Goal: Task Accomplishment & Management: Use online tool/utility

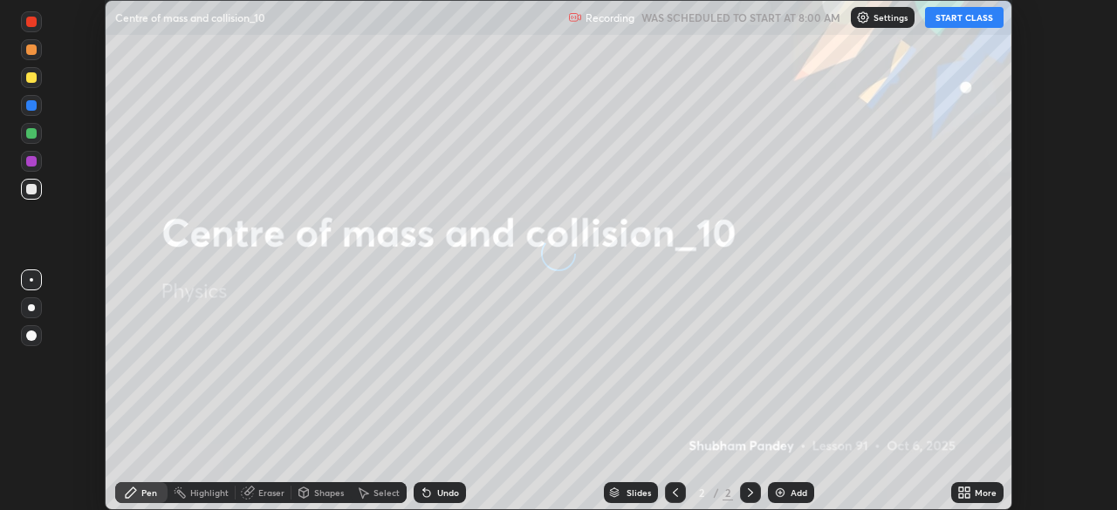
scroll to position [510, 1116]
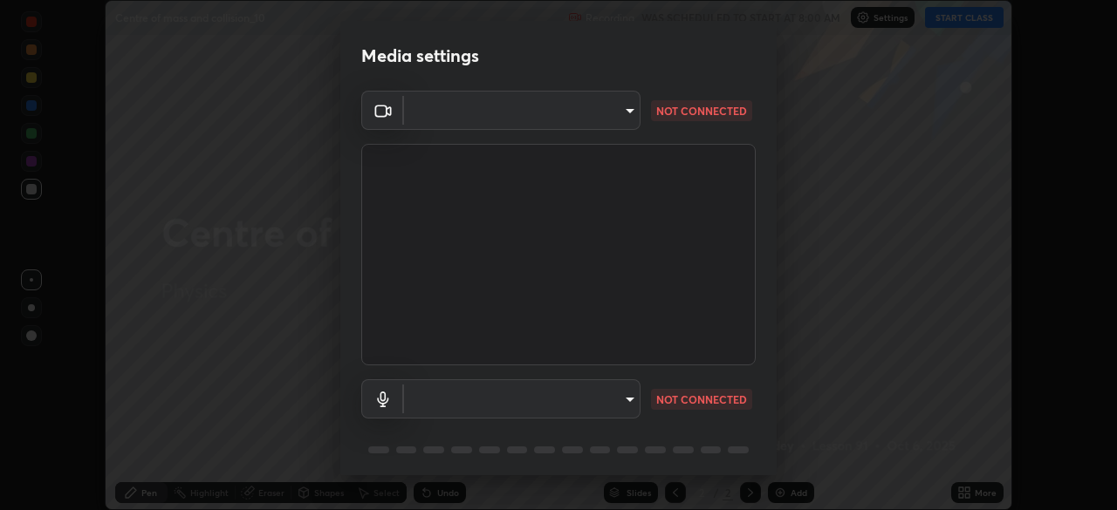
type input "c951384ac17a0b50bb9ac7cdea08c13fa19b46d16a4cf8145a1f20a101604ad2"
type input "dac544187fd5bd4e2b57d0b4d40621f7f76ab715ffe5df3875f47dd17250e3db"
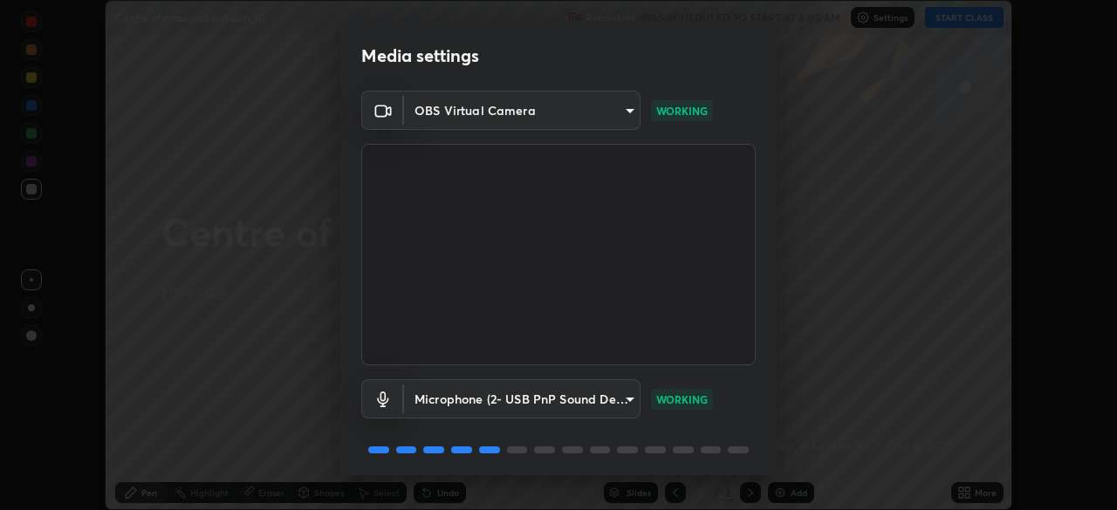
scroll to position [62, 0]
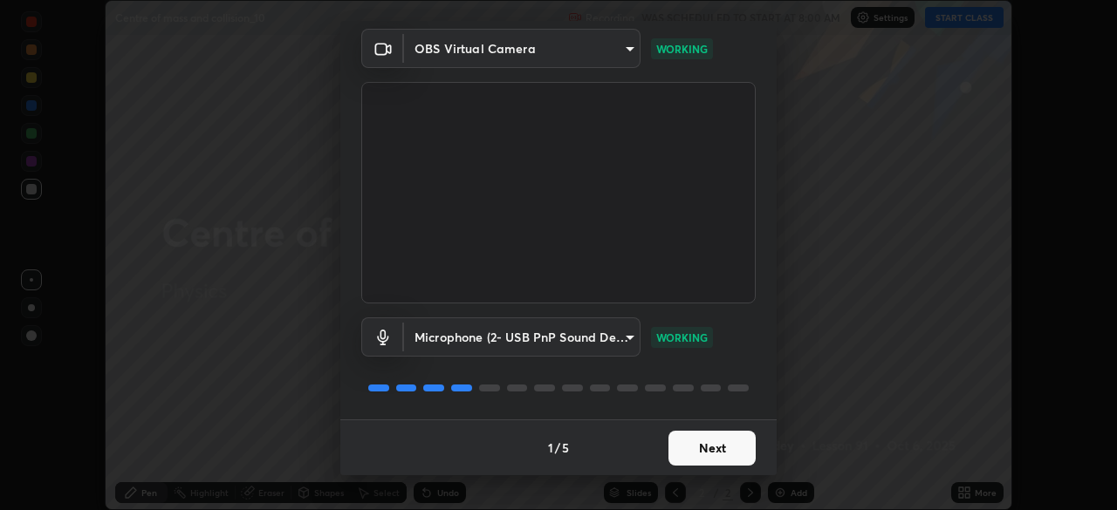
click at [696, 442] on button "Next" at bounding box center [711, 448] width 87 height 35
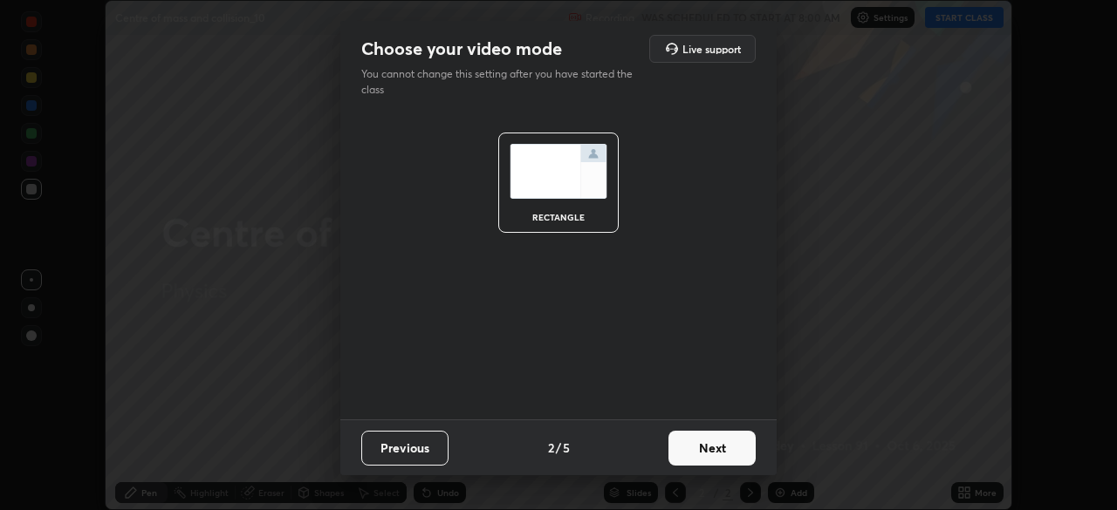
click at [697, 451] on button "Next" at bounding box center [711, 448] width 87 height 35
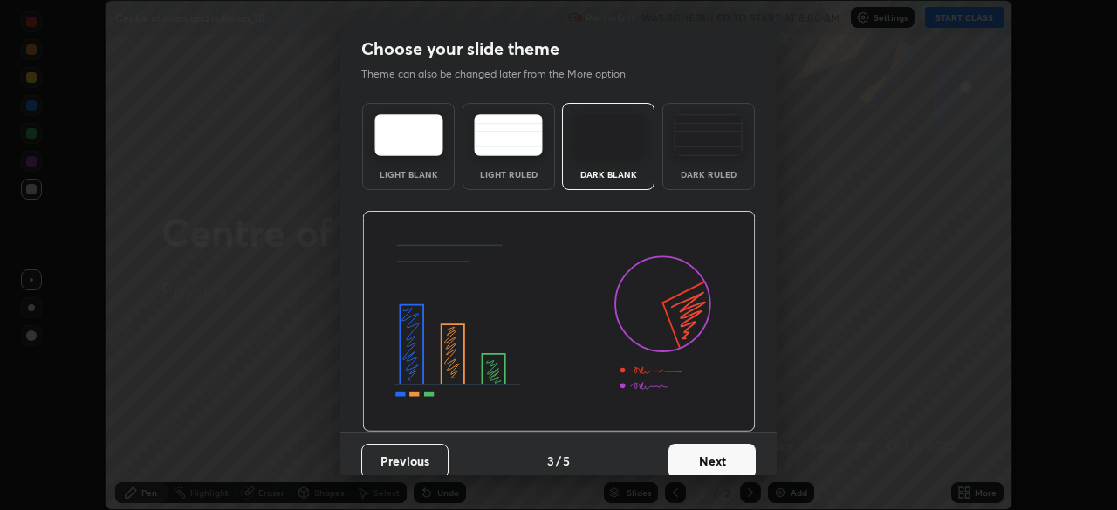
scroll to position [13, 0]
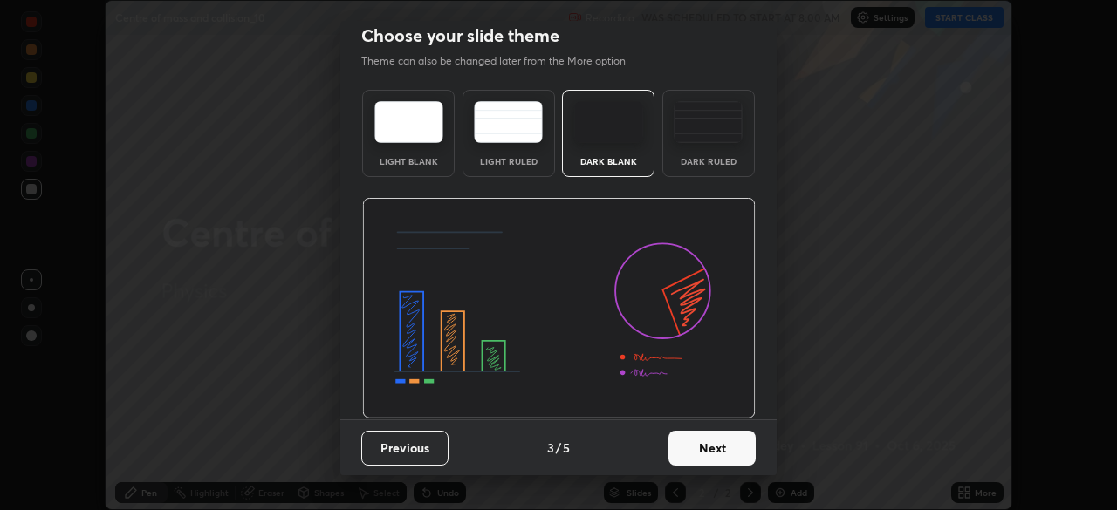
click at [702, 435] on button "Next" at bounding box center [711, 448] width 87 height 35
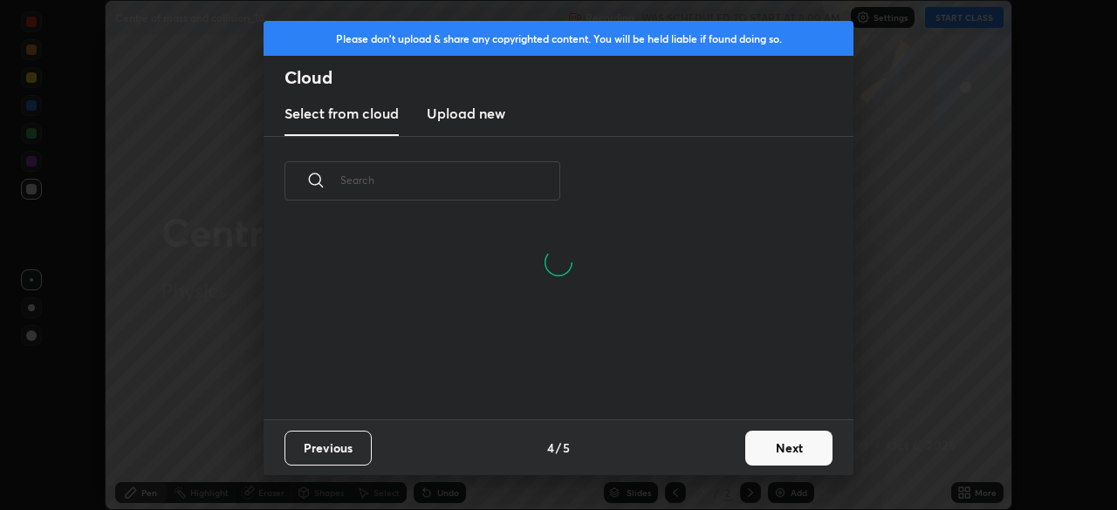
click at [766, 437] on button "Next" at bounding box center [788, 448] width 87 height 35
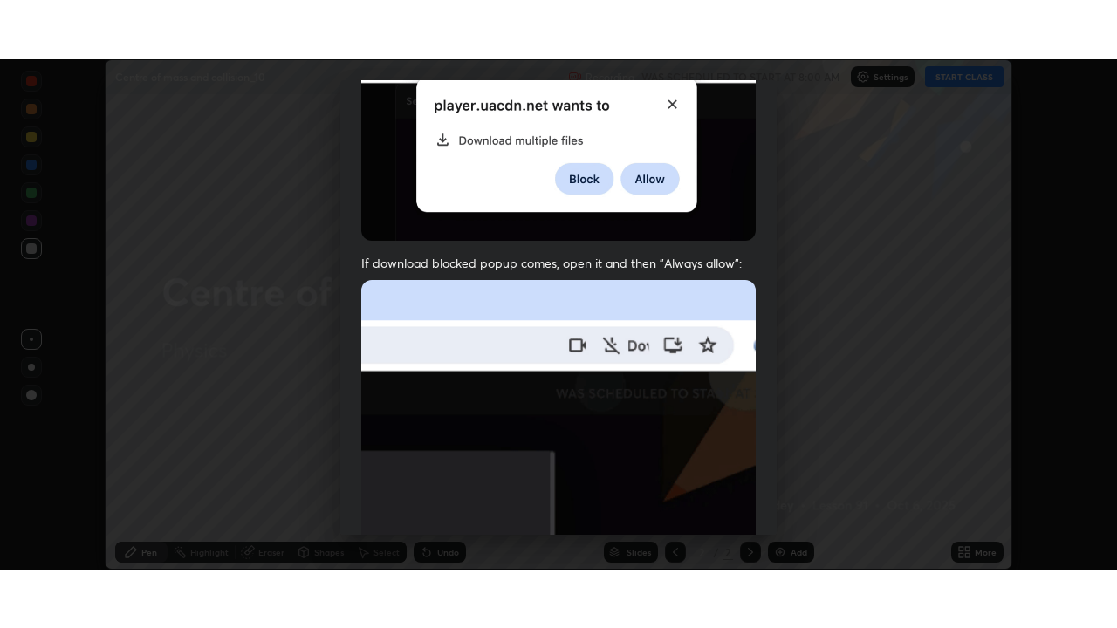
scroll to position [418, 0]
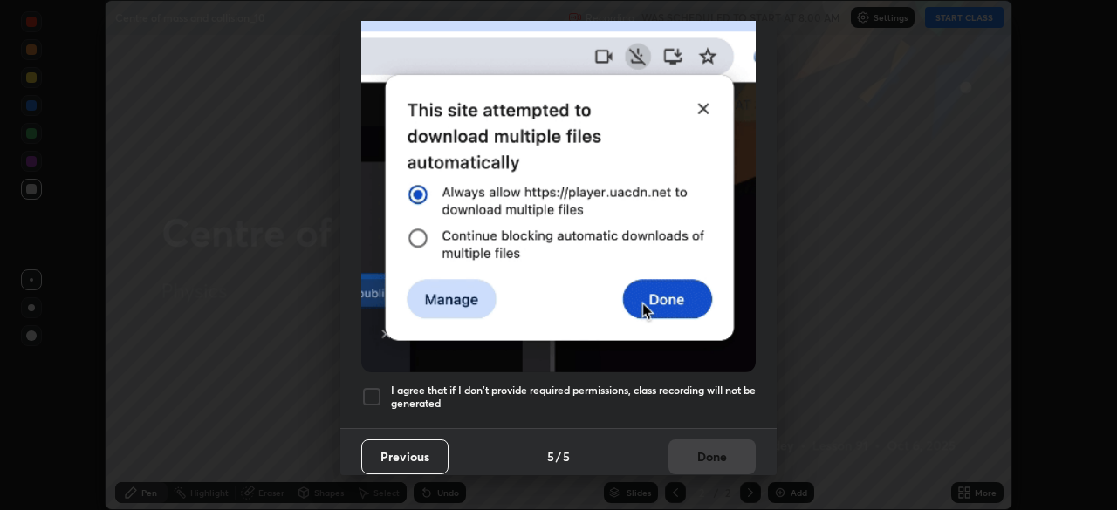
click at [377, 387] on div at bounding box center [371, 397] width 21 height 21
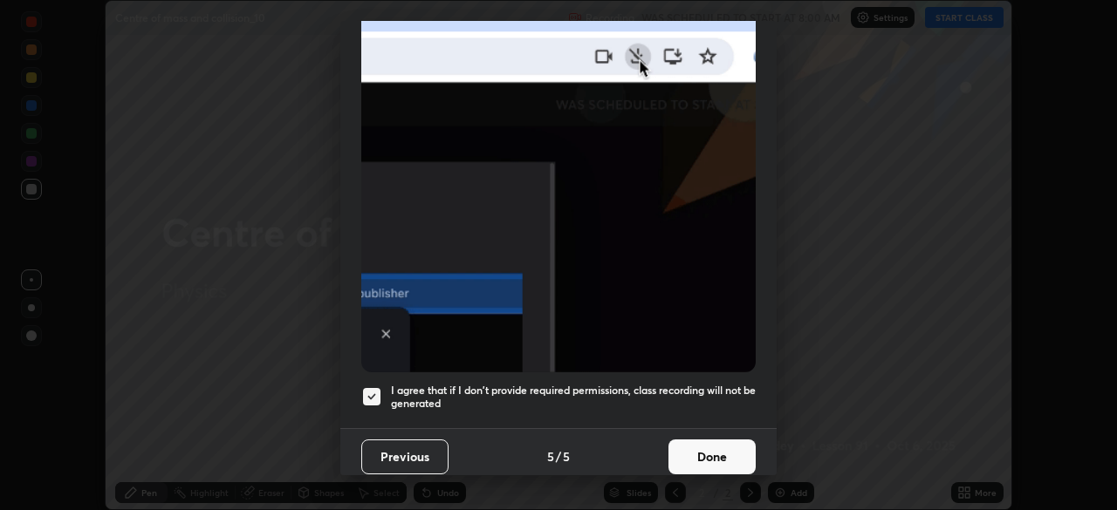
click at [710, 454] on button "Done" at bounding box center [711, 457] width 87 height 35
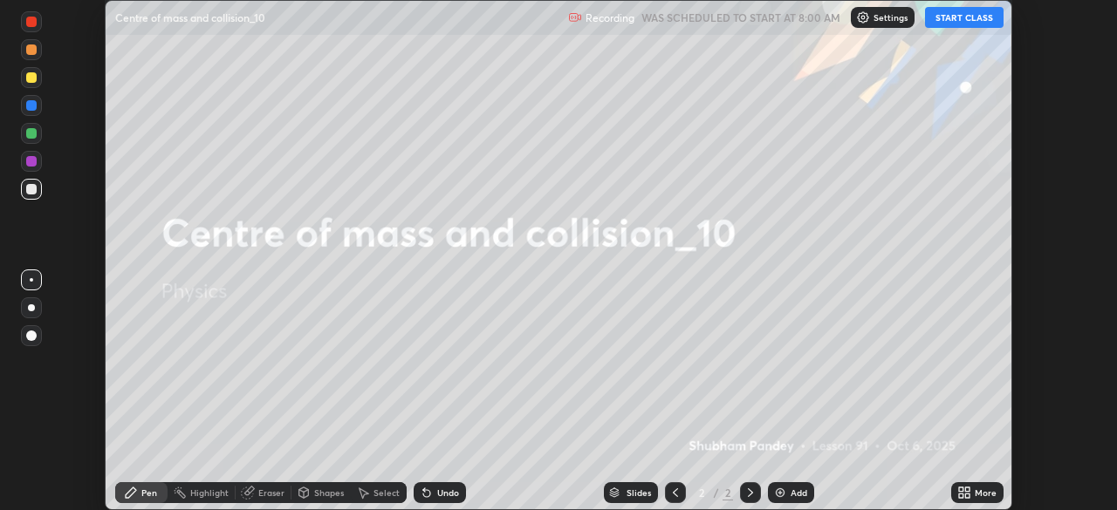
click at [948, 16] on button "START CLASS" at bounding box center [964, 17] width 79 height 21
click at [976, 490] on div "More" at bounding box center [986, 493] width 22 height 9
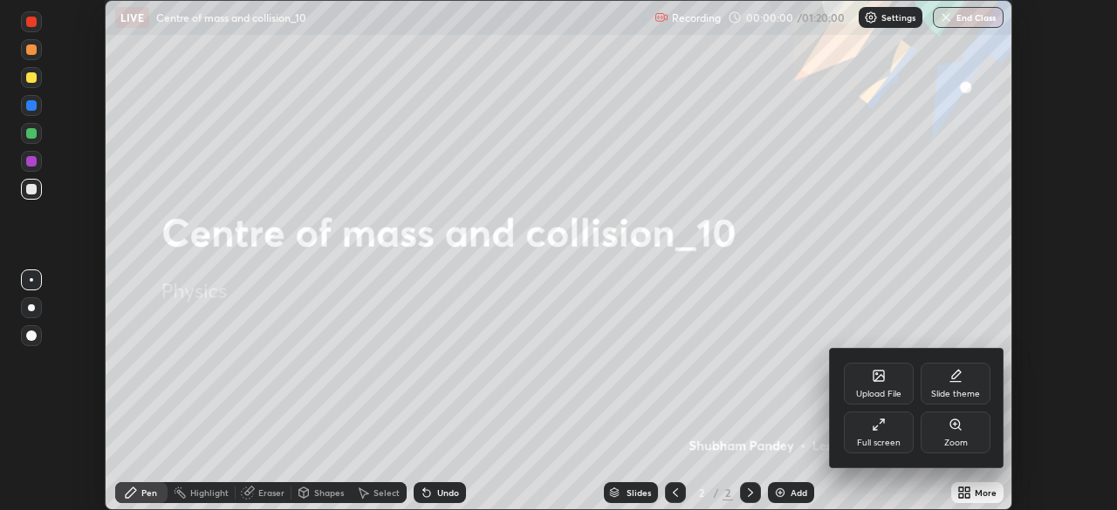
click at [873, 432] on div "Full screen" at bounding box center [879, 433] width 70 height 42
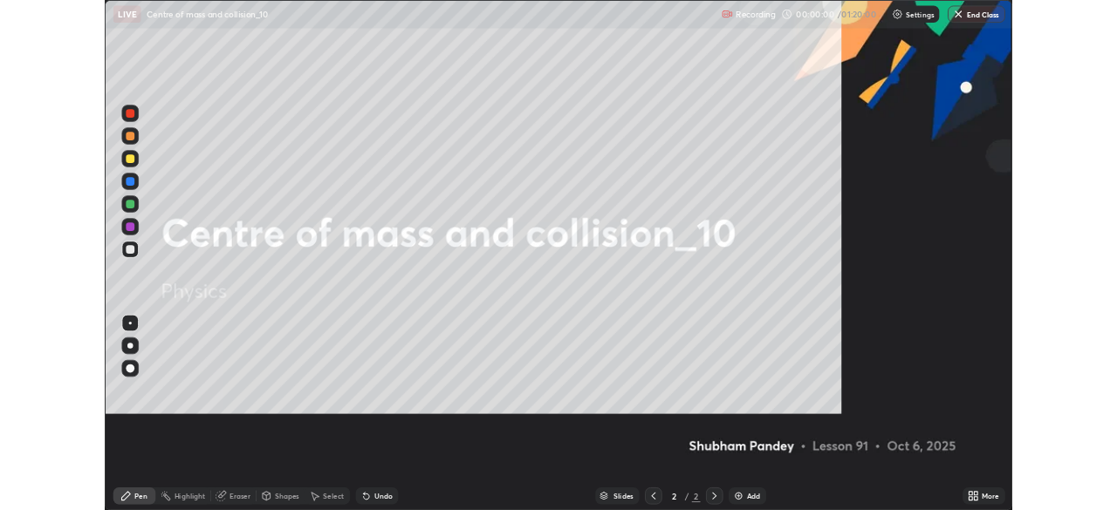
scroll to position [628, 1117]
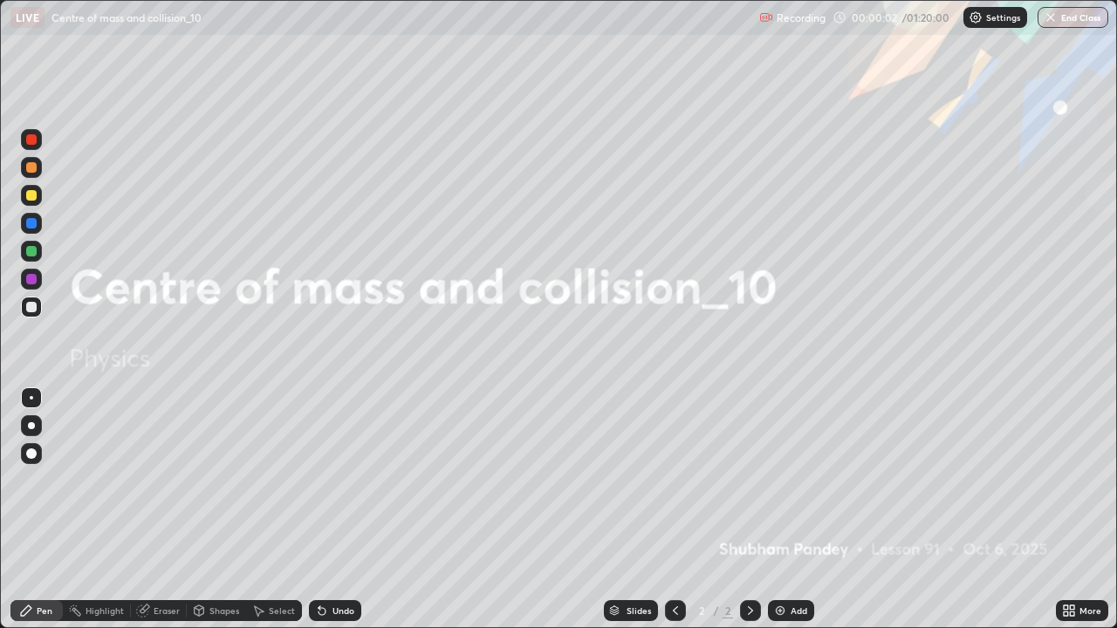
click at [40, 195] on div at bounding box center [31, 195] width 21 height 21
click at [34, 424] on div at bounding box center [31, 425] width 21 height 21
click at [788, 510] on div "Add" at bounding box center [791, 610] width 46 height 21
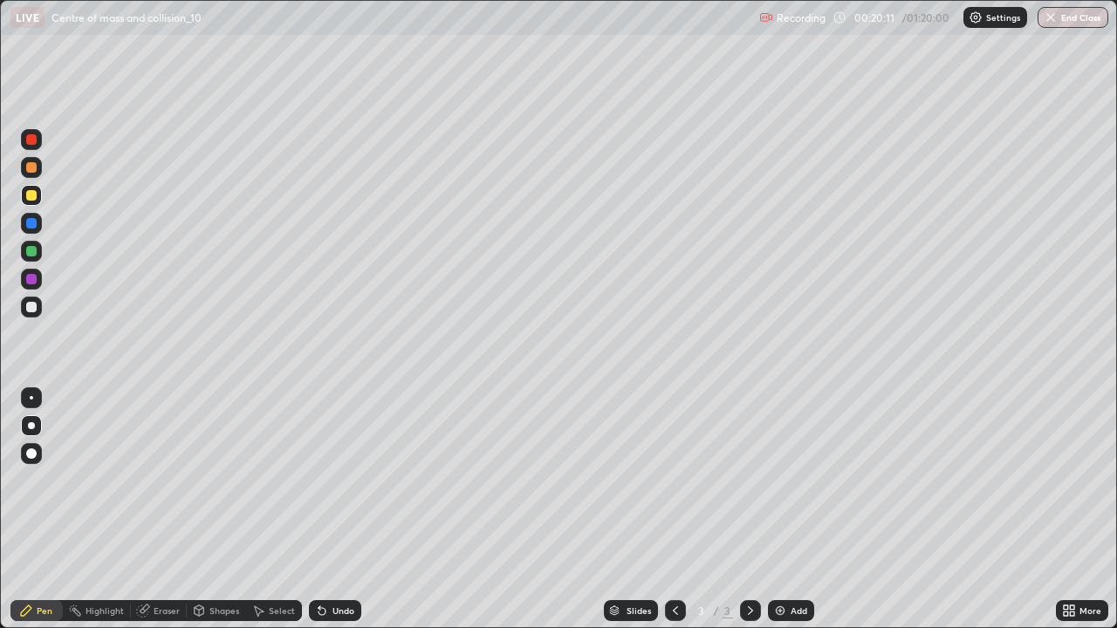
click at [213, 510] on div "Shapes" at bounding box center [224, 610] width 30 height 9
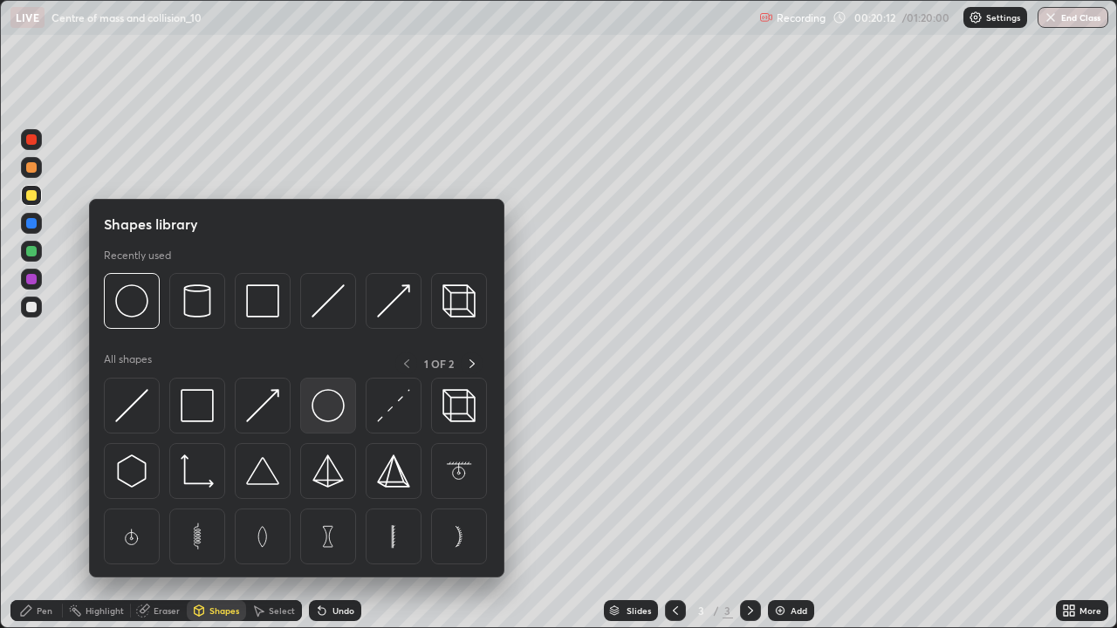
click at [328, 417] on img at bounding box center [328, 405] width 33 height 33
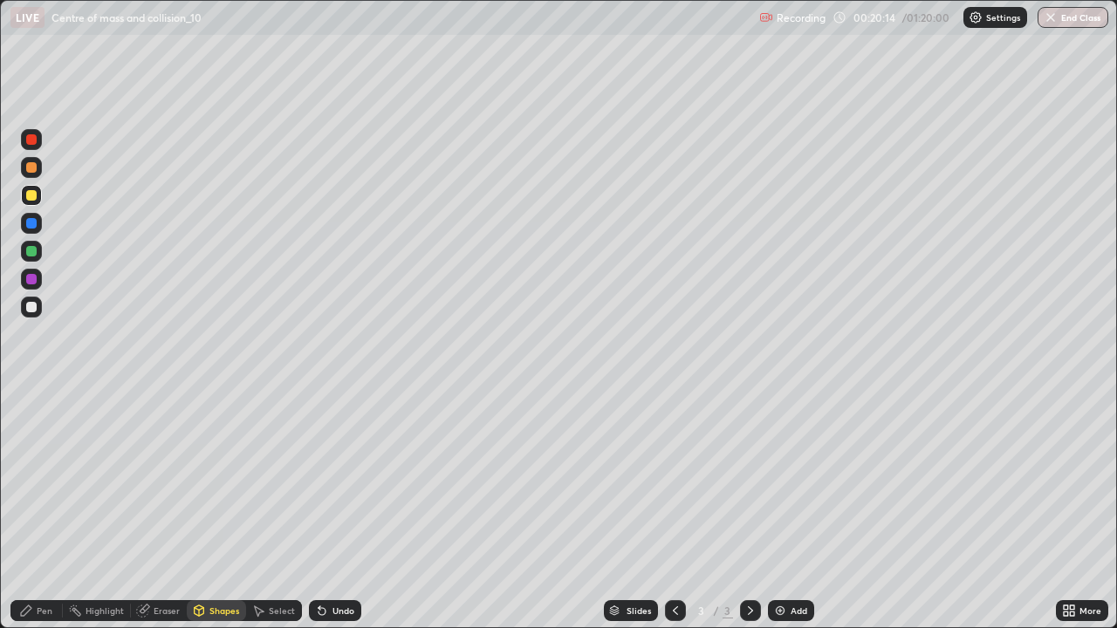
click at [33, 253] on div at bounding box center [31, 251] width 10 height 10
click at [216, 510] on div "Shapes" at bounding box center [224, 610] width 30 height 9
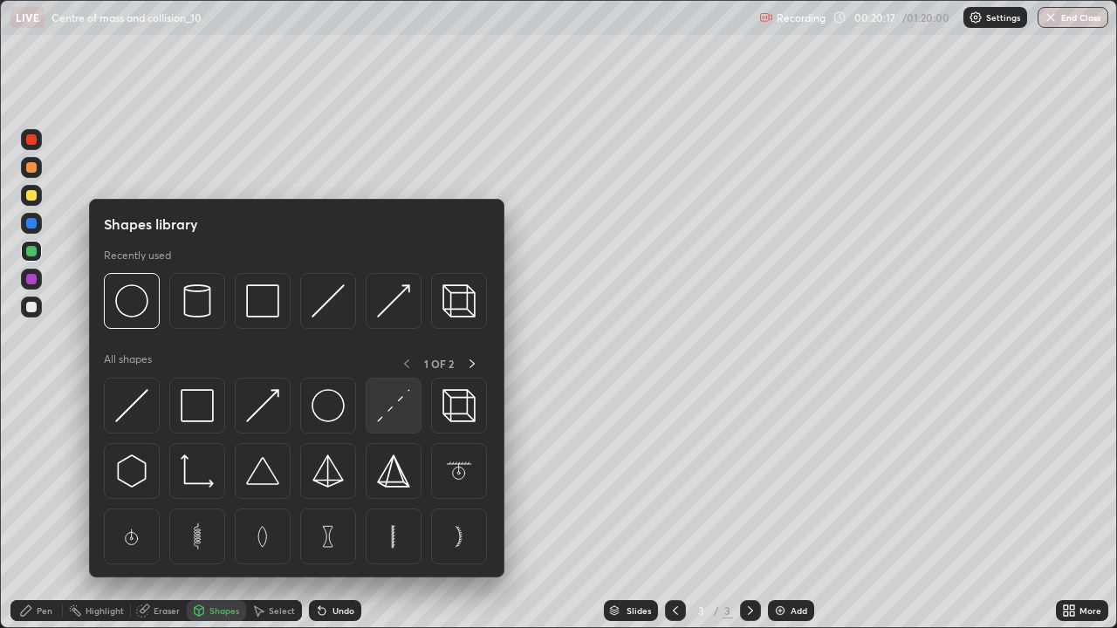
click at [389, 406] on img at bounding box center [393, 405] width 33 height 33
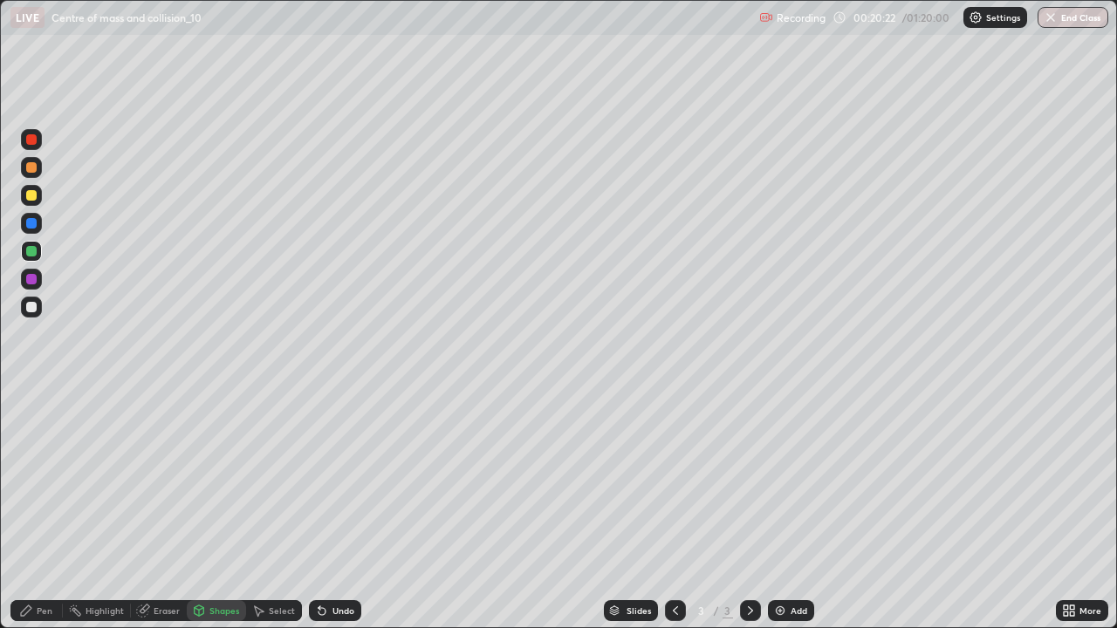
click at [28, 510] on icon at bounding box center [26, 611] width 14 height 14
click at [30, 194] on div at bounding box center [31, 195] width 10 height 10
click at [23, 311] on div at bounding box center [31, 307] width 21 height 21
click at [35, 251] on div at bounding box center [31, 251] width 10 height 10
click at [34, 192] on div at bounding box center [31, 195] width 10 height 10
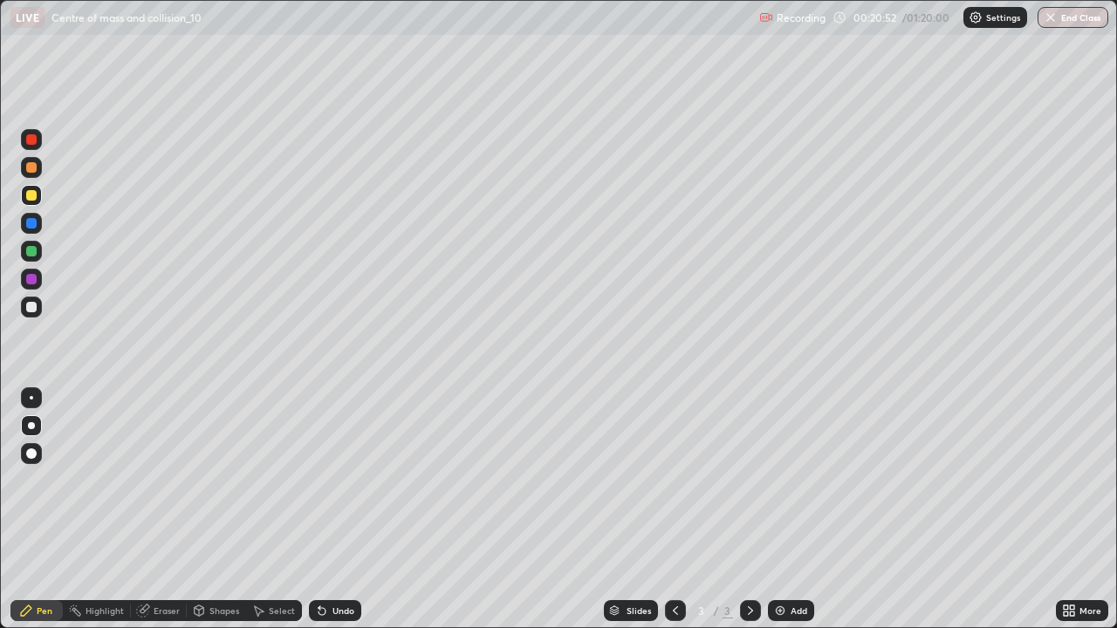
click at [35, 169] on div at bounding box center [31, 167] width 10 height 10
click at [334, 510] on div "Undo" at bounding box center [343, 610] width 22 height 9
click at [332, 510] on div "Undo" at bounding box center [343, 610] width 22 height 9
click at [341, 510] on div "Undo" at bounding box center [343, 610] width 22 height 9
click at [338, 510] on div "Undo" at bounding box center [343, 610] width 22 height 9
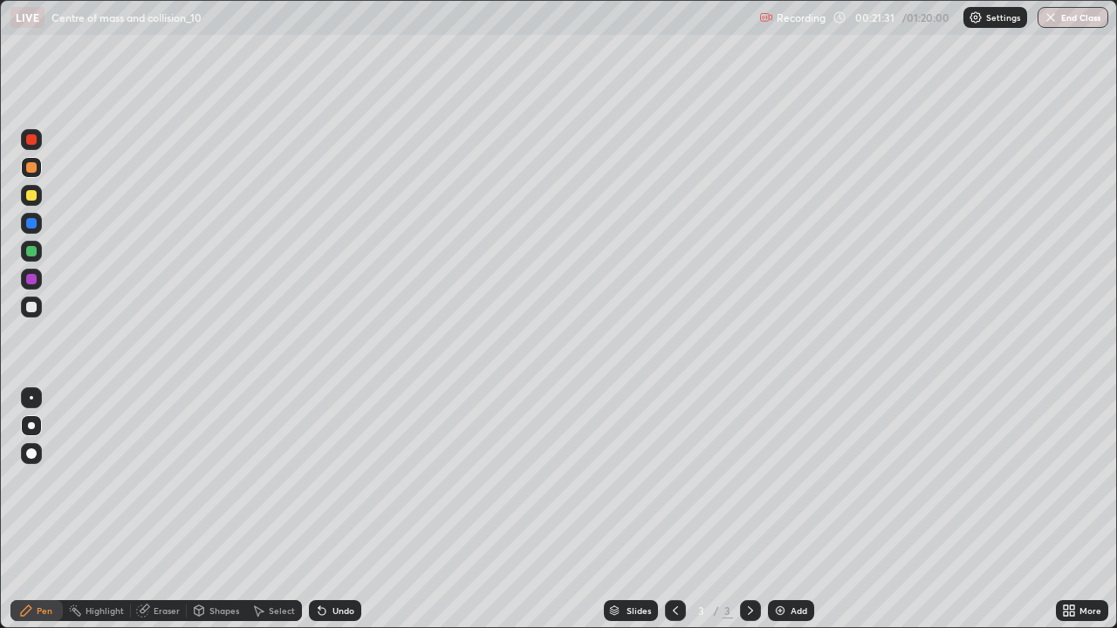
click at [340, 510] on div "Undo" at bounding box center [343, 610] width 22 height 9
click at [344, 510] on div "Undo" at bounding box center [343, 610] width 22 height 9
click at [218, 510] on div "Shapes" at bounding box center [224, 610] width 30 height 9
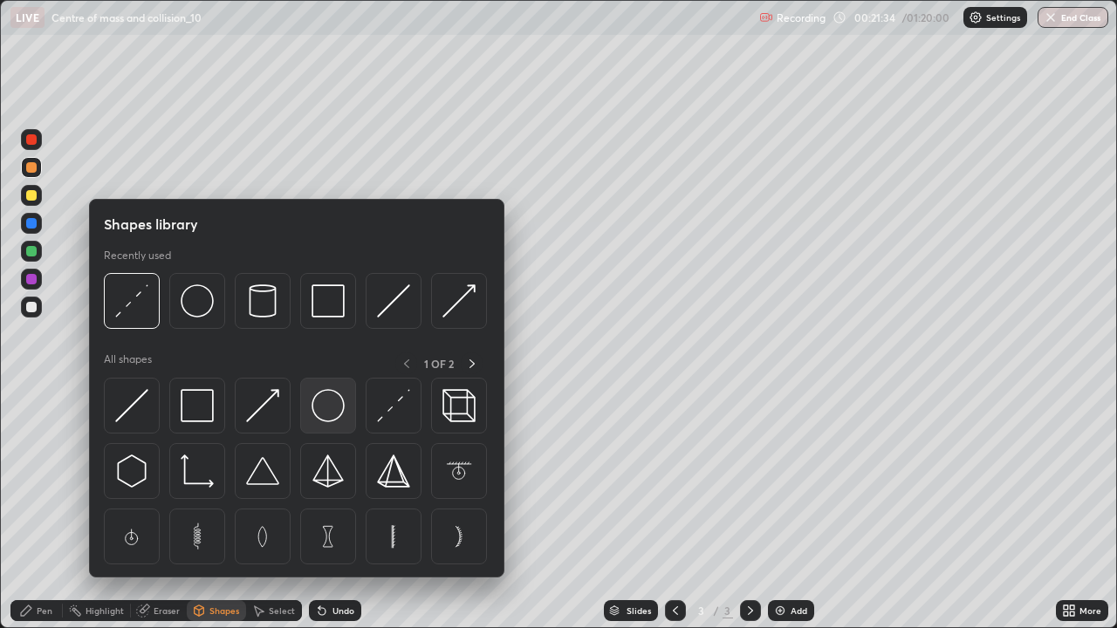
click at [317, 406] on img at bounding box center [328, 405] width 33 height 33
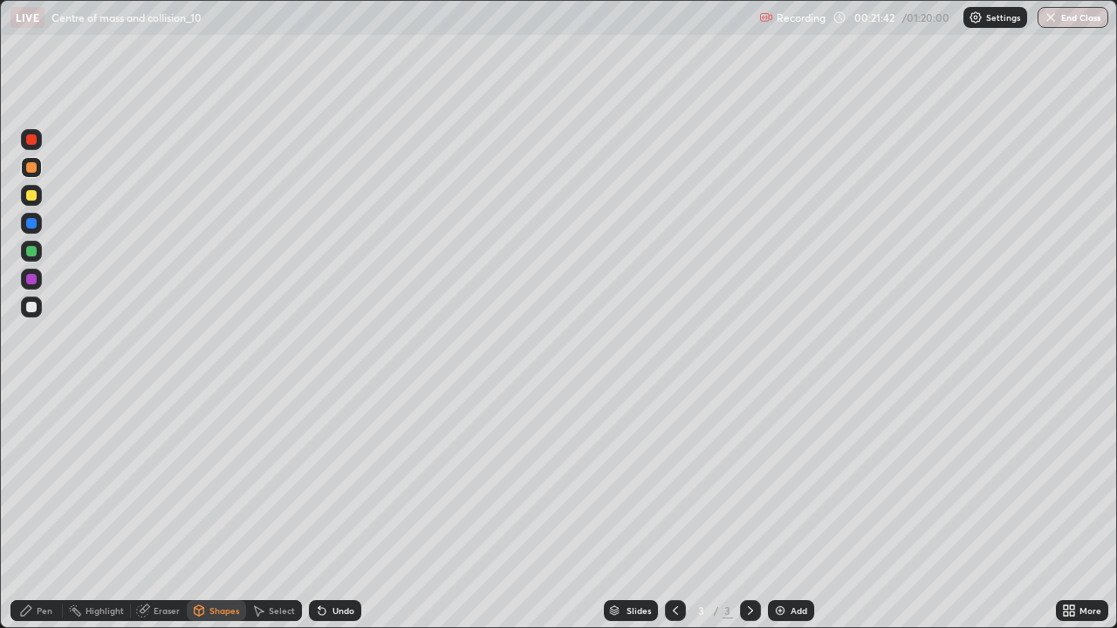
click at [28, 510] on div "Pen" at bounding box center [36, 610] width 52 height 21
click at [327, 510] on div "Undo" at bounding box center [335, 610] width 52 height 21
click at [332, 510] on div "Undo" at bounding box center [335, 610] width 52 height 21
click at [338, 510] on div "Undo" at bounding box center [335, 610] width 52 height 21
click at [340, 510] on div "Undo" at bounding box center [343, 610] width 22 height 9
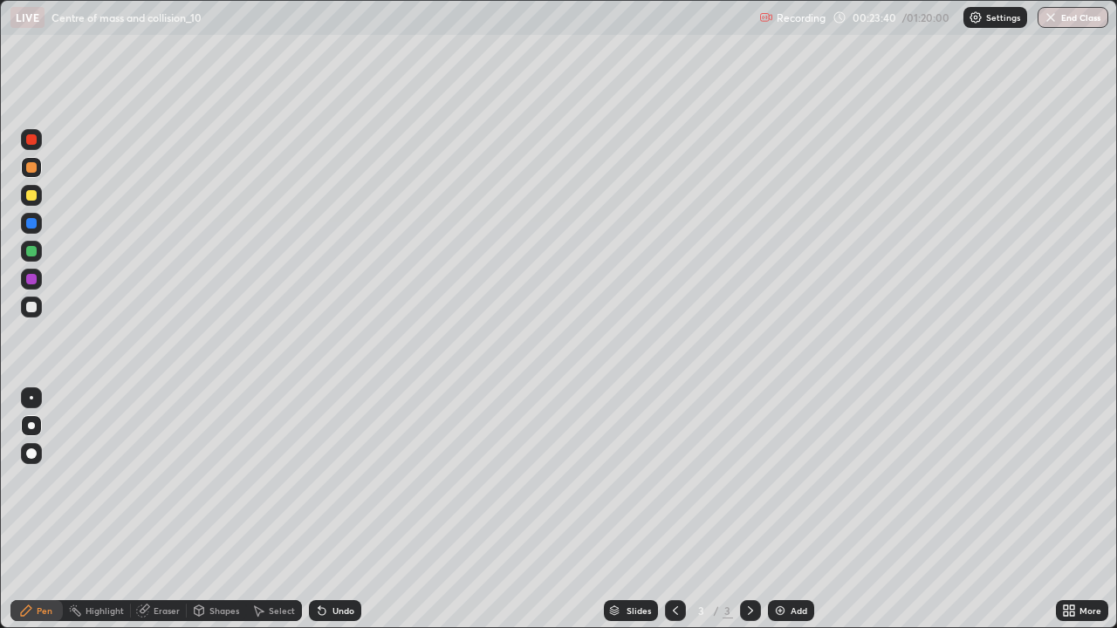
click at [338, 510] on div "Undo" at bounding box center [335, 610] width 52 height 21
click at [36, 306] on div at bounding box center [31, 307] width 10 height 10
click at [340, 510] on div "Undo" at bounding box center [343, 610] width 22 height 9
click at [339, 510] on div "Undo" at bounding box center [343, 610] width 22 height 9
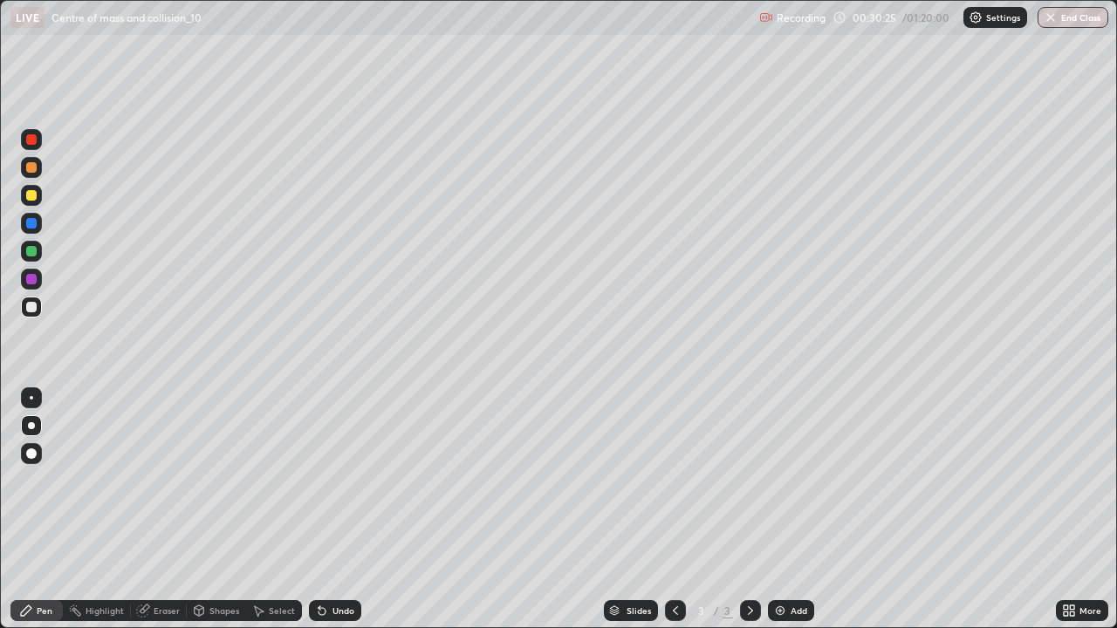
click at [787, 510] on div "Add" at bounding box center [791, 610] width 46 height 21
click at [31, 195] on div at bounding box center [31, 195] width 10 height 10
click at [212, 510] on div "Shapes" at bounding box center [224, 610] width 30 height 9
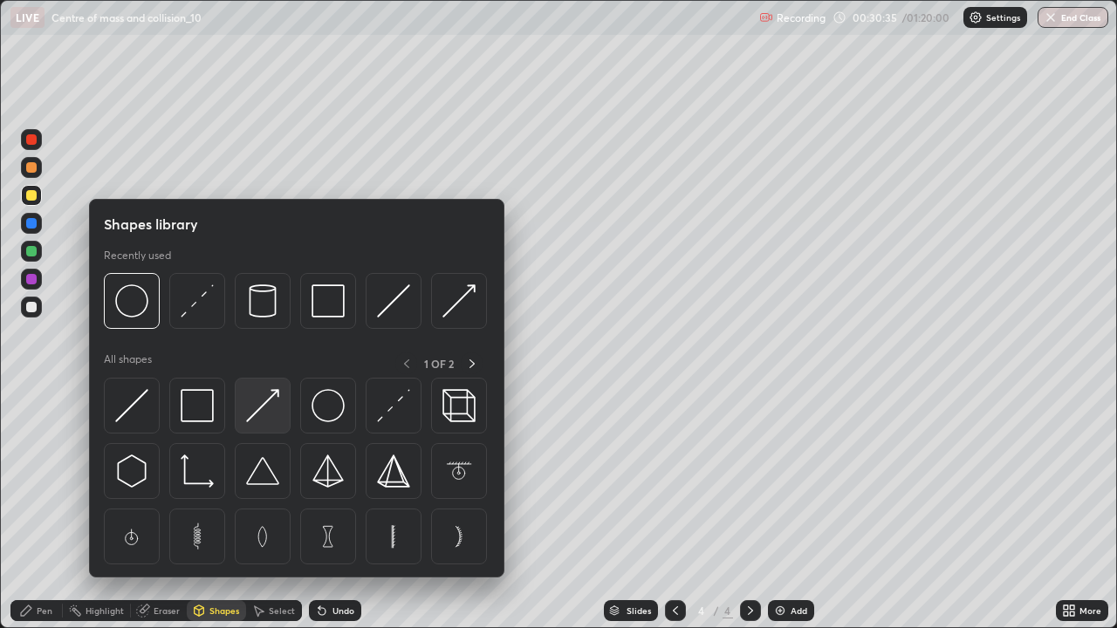
click at [257, 414] on img at bounding box center [262, 405] width 33 height 33
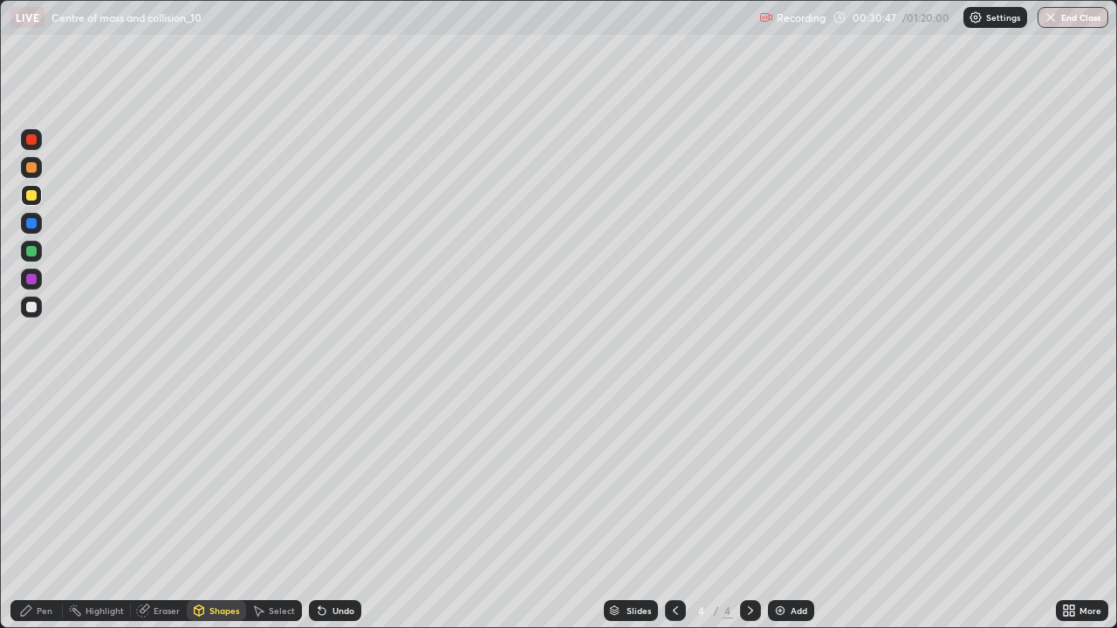
click at [38, 510] on div "Pen" at bounding box center [45, 610] width 16 height 9
click at [36, 306] on div at bounding box center [31, 307] width 10 height 10
click at [31, 308] on div at bounding box center [31, 307] width 10 height 10
click at [27, 195] on div at bounding box center [31, 195] width 10 height 10
click at [27, 308] on div at bounding box center [31, 307] width 10 height 10
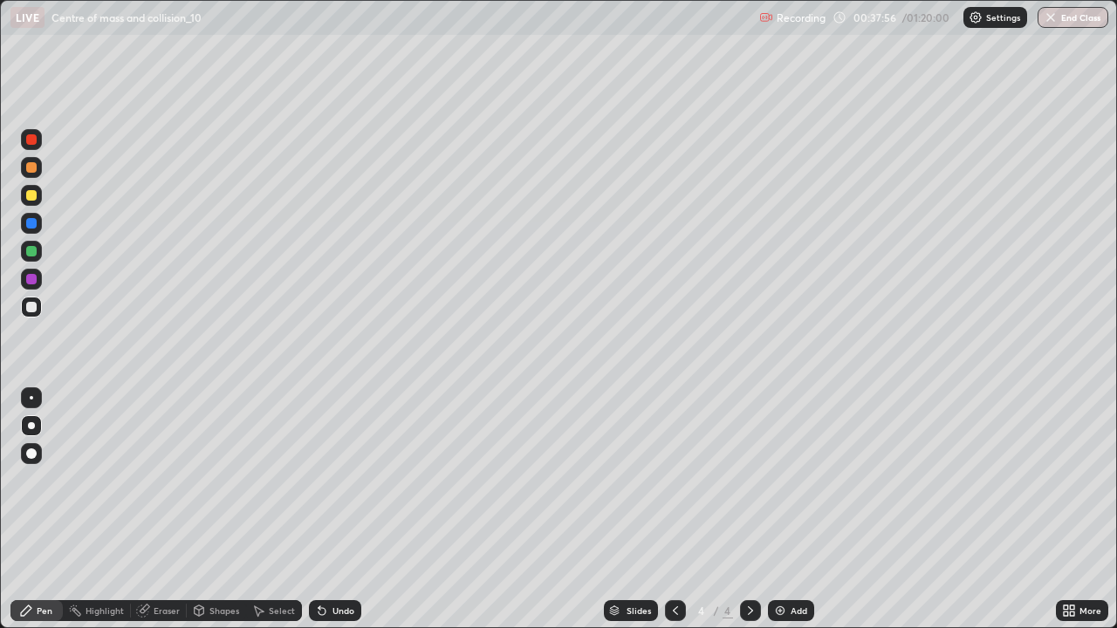
click at [165, 510] on div "Eraser" at bounding box center [167, 610] width 26 height 9
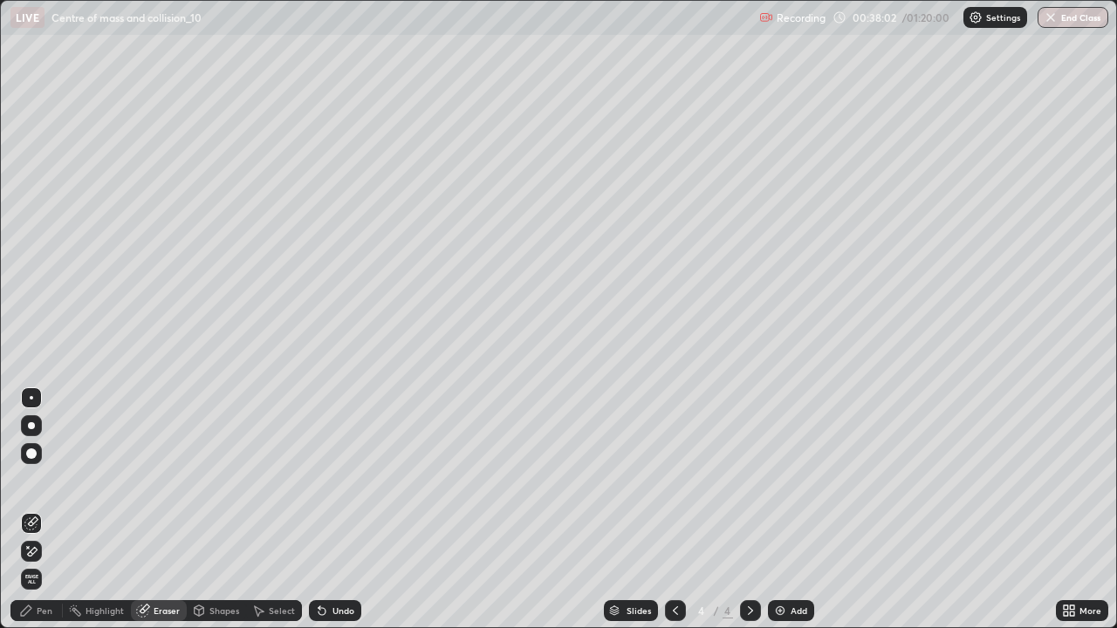
click at [37, 510] on div "Pen" at bounding box center [45, 610] width 16 height 9
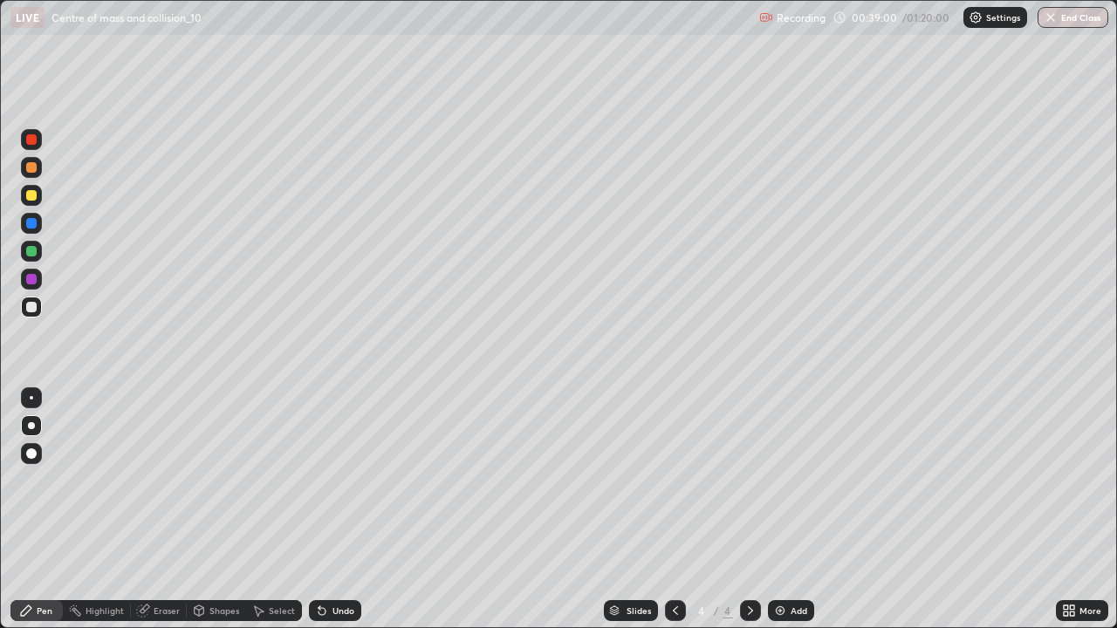
click at [28, 196] on div at bounding box center [31, 195] width 10 height 10
click at [31, 305] on div at bounding box center [31, 307] width 10 height 10
click at [164, 510] on div "Eraser" at bounding box center [167, 610] width 26 height 9
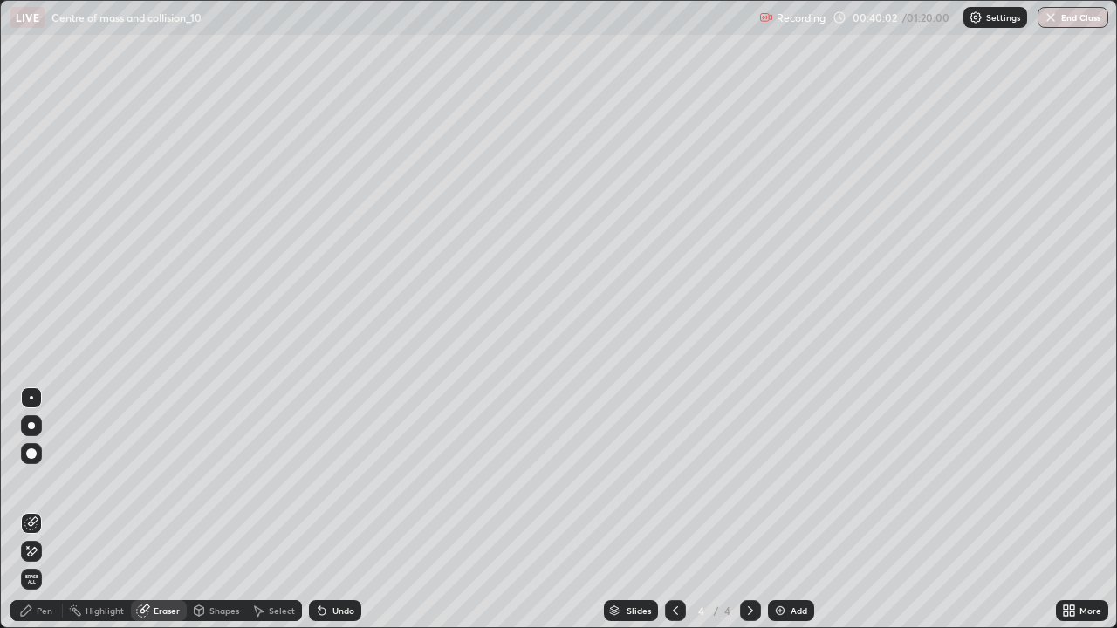
click at [45, 510] on div "Pen" at bounding box center [45, 610] width 16 height 9
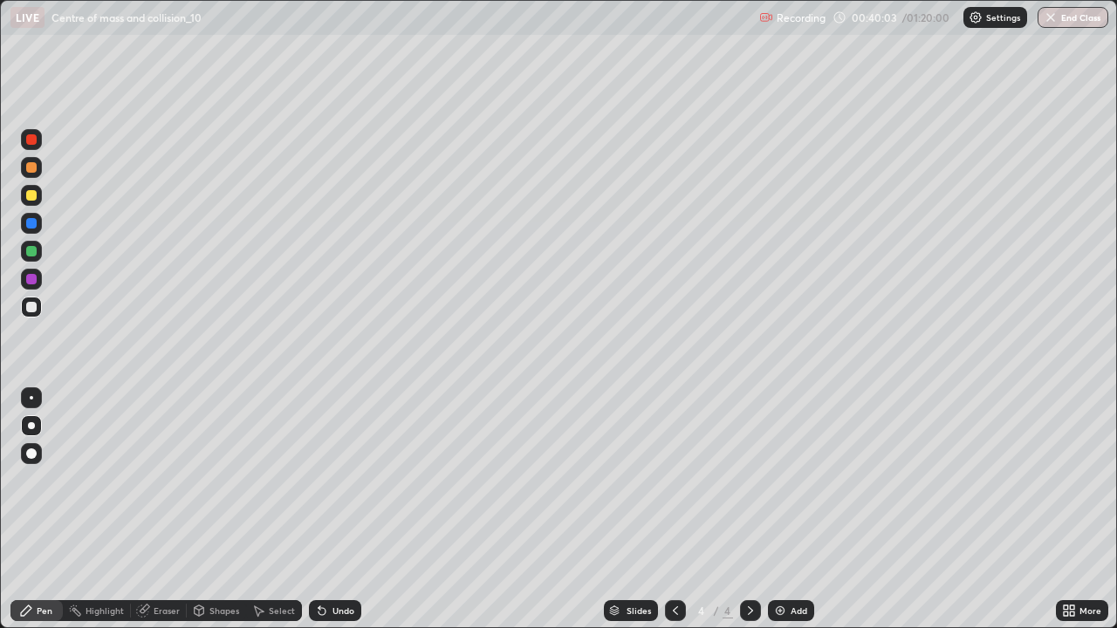
click at [30, 196] on div at bounding box center [31, 195] width 10 height 10
click at [39, 253] on div at bounding box center [31, 251] width 21 height 21
click at [343, 510] on div "Undo" at bounding box center [343, 610] width 22 height 9
click at [342, 510] on div "Undo" at bounding box center [343, 610] width 22 height 9
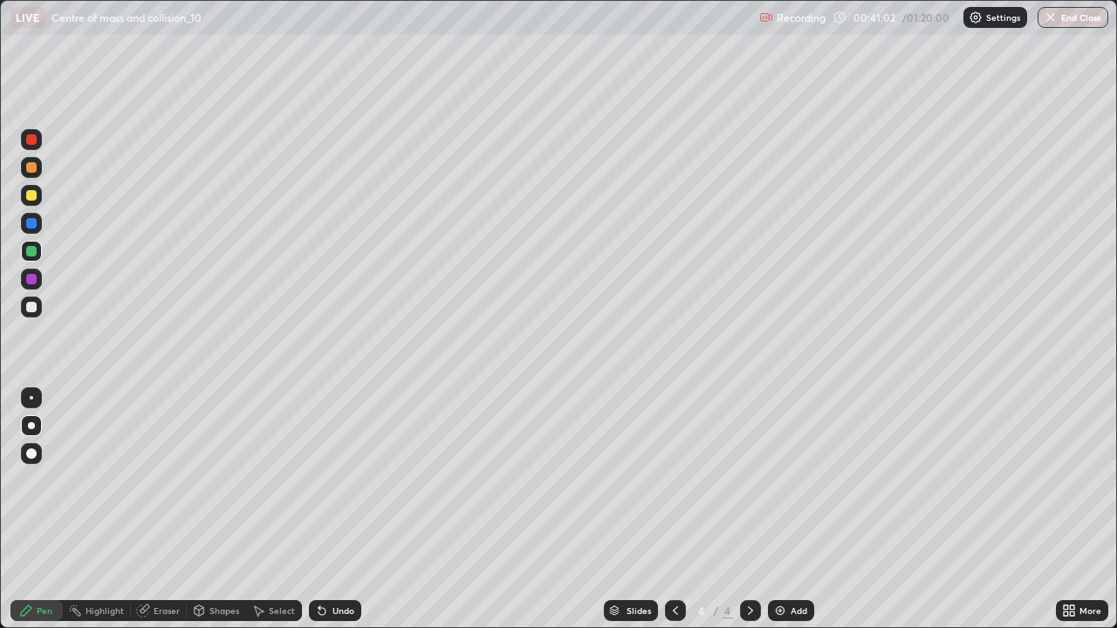
click at [31, 307] on div at bounding box center [31, 307] width 10 height 10
click at [36, 254] on div at bounding box center [31, 251] width 10 height 10
click at [336, 510] on div "Undo" at bounding box center [343, 610] width 22 height 9
click at [29, 303] on div at bounding box center [31, 307] width 10 height 10
click at [30, 305] on div at bounding box center [31, 307] width 10 height 10
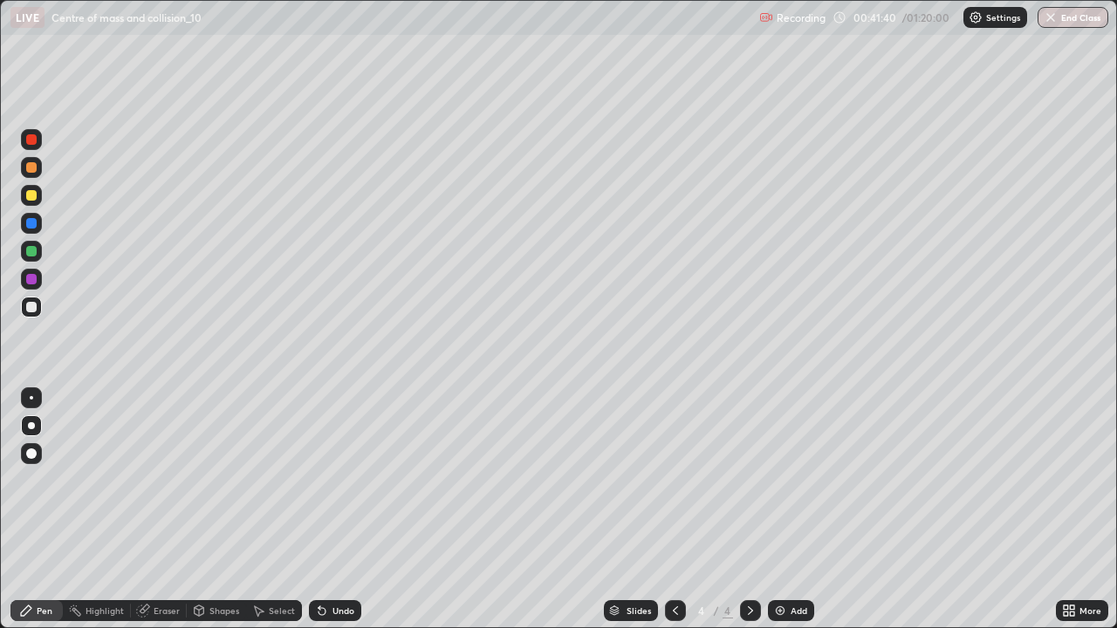
click at [215, 510] on div "Shapes" at bounding box center [216, 610] width 59 height 21
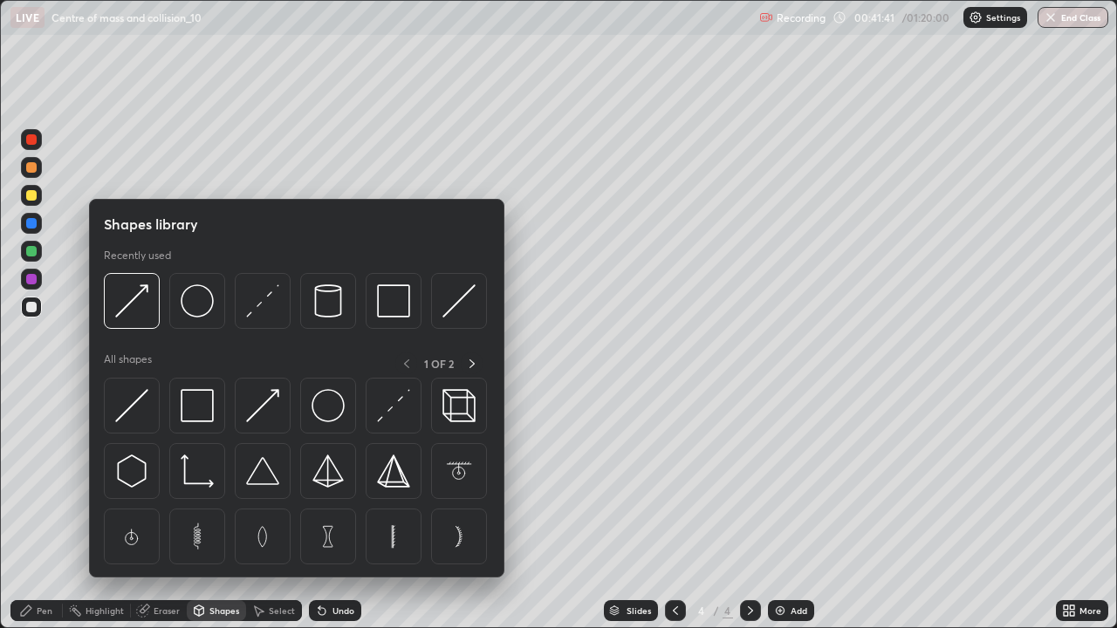
click at [164, 510] on div "Eraser" at bounding box center [167, 610] width 26 height 9
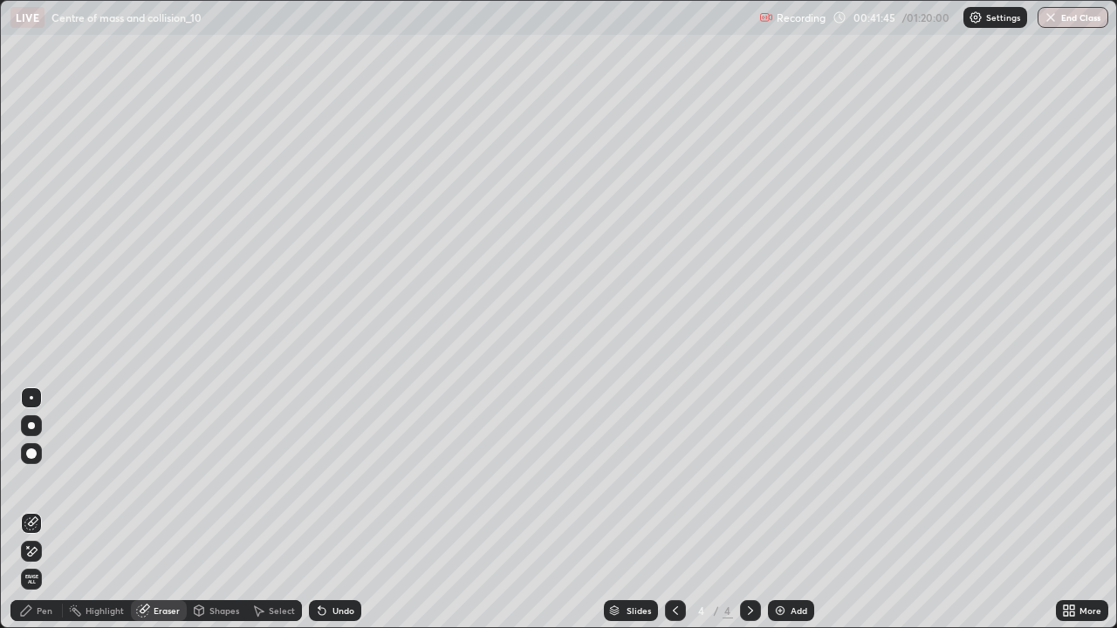
click at [44, 510] on div "Pen" at bounding box center [45, 610] width 16 height 9
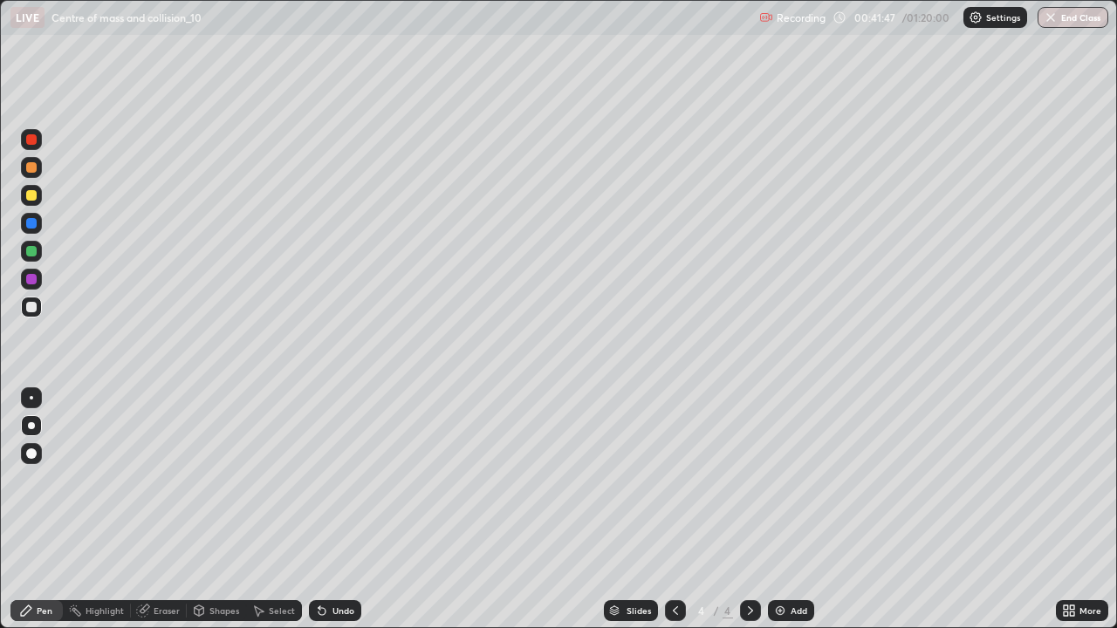
click at [27, 302] on div at bounding box center [31, 307] width 21 height 21
click at [40, 421] on div at bounding box center [31, 425] width 21 height 21
click at [812, 510] on div "Add" at bounding box center [791, 610] width 46 height 21
click at [36, 193] on div at bounding box center [31, 195] width 10 height 10
click at [218, 510] on div "Shapes" at bounding box center [224, 610] width 30 height 9
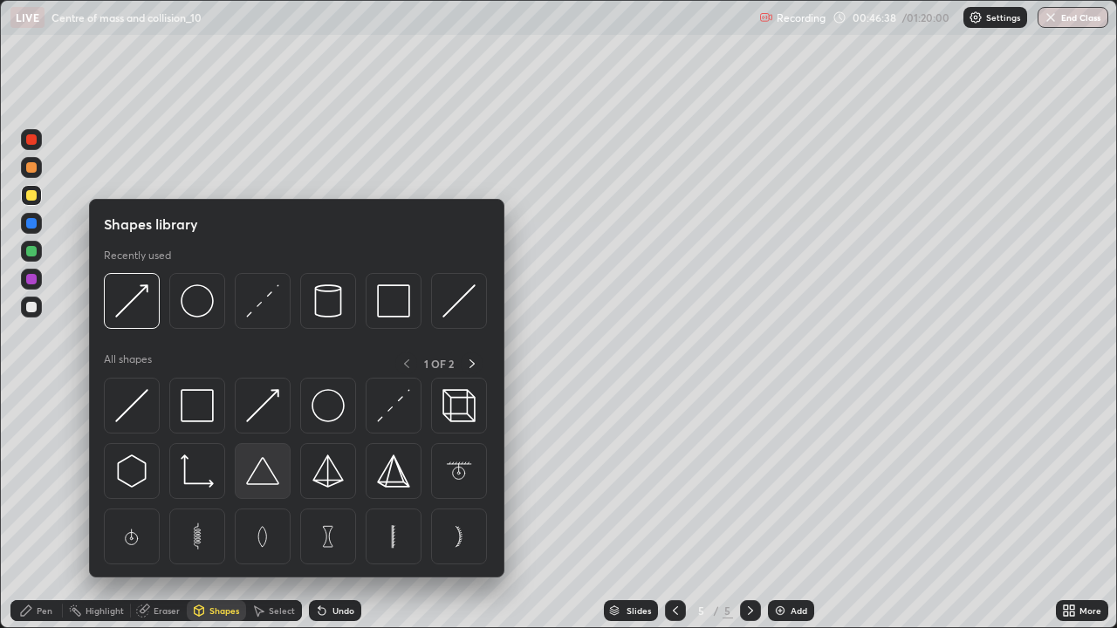
click at [268, 472] on img at bounding box center [262, 471] width 33 height 33
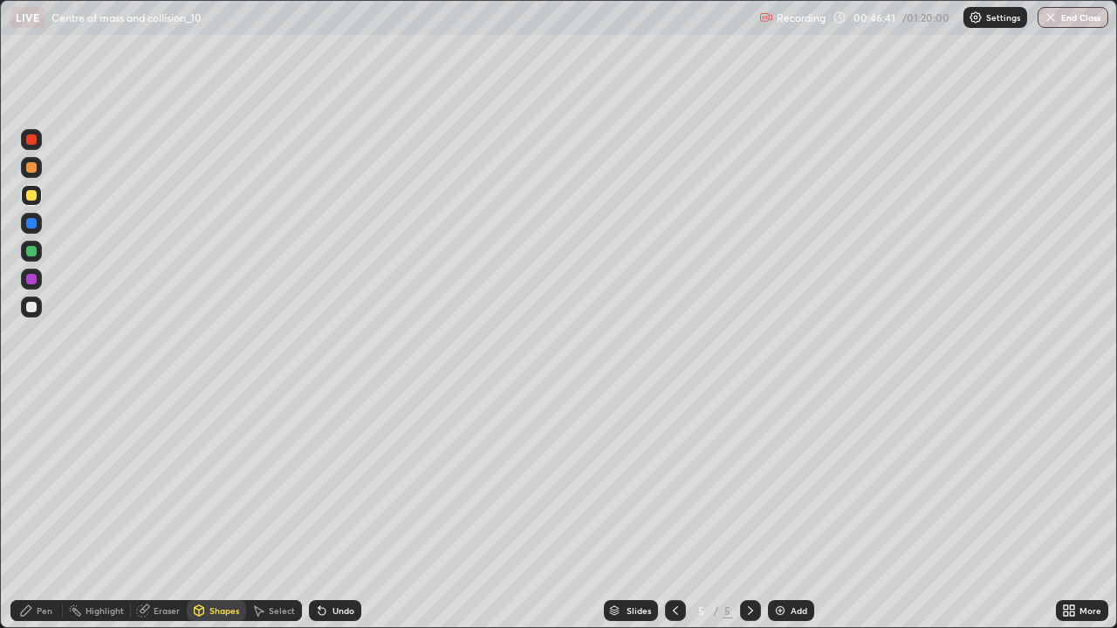
click at [339, 510] on div "Undo" at bounding box center [343, 610] width 22 height 9
click at [46, 510] on div "Pen" at bounding box center [36, 610] width 52 height 21
click at [171, 510] on div "Eraser" at bounding box center [167, 610] width 26 height 9
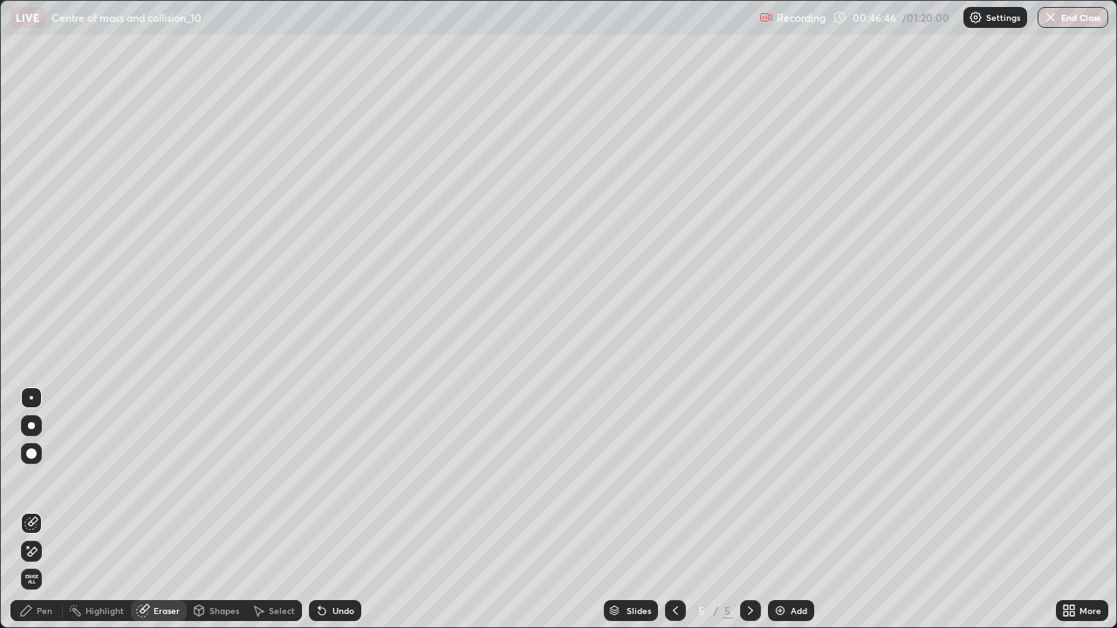
click at [225, 510] on div "Shapes" at bounding box center [224, 610] width 30 height 9
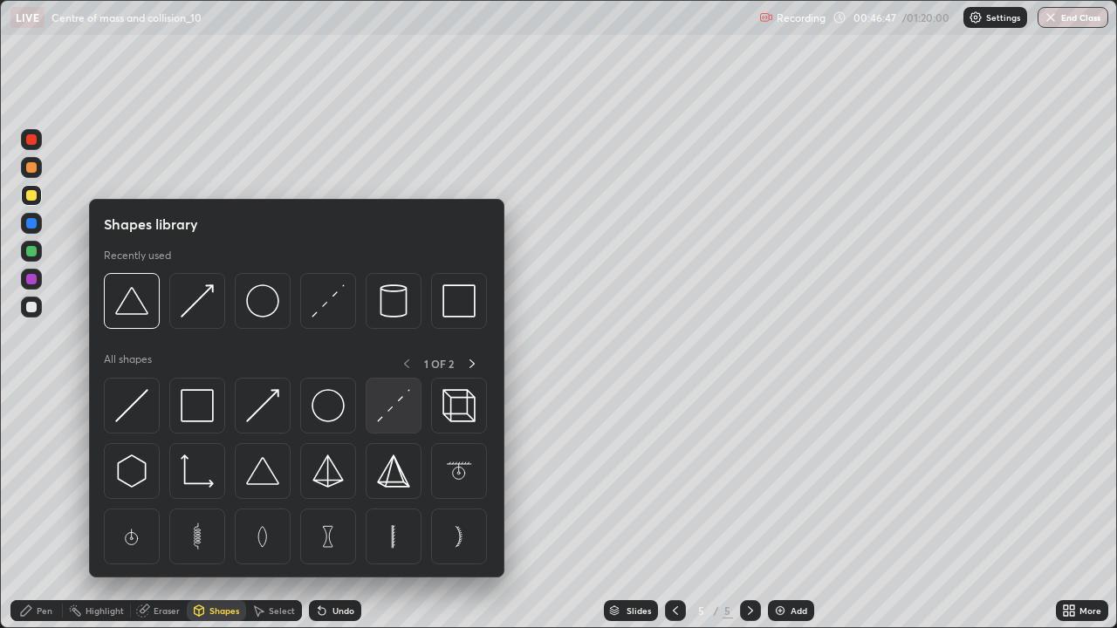
click at [382, 406] on img at bounding box center [393, 405] width 33 height 33
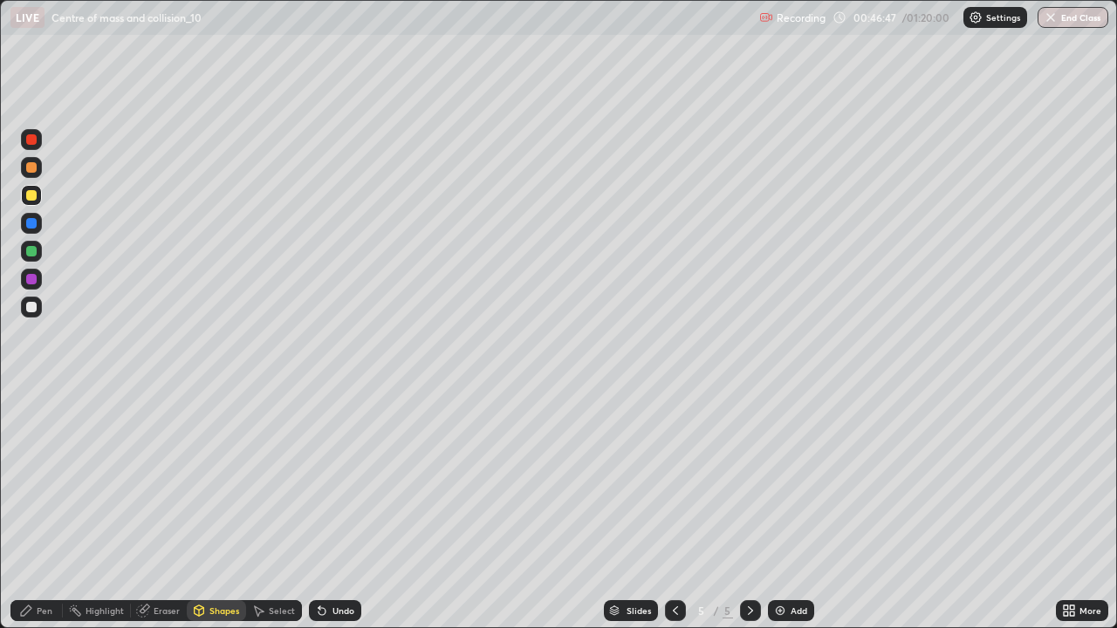
click at [33, 253] on div at bounding box center [31, 251] width 10 height 10
click at [41, 510] on div "Pen" at bounding box center [45, 610] width 16 height 9
click at [34, 193] on div at bounding box center [31, 195] width 10 height 10
click at [35, 250] on div at bounding box center [31, 251] width 10 height 10
click at [31, 308] on div at bounding box center [31, 307] width 10 height 10
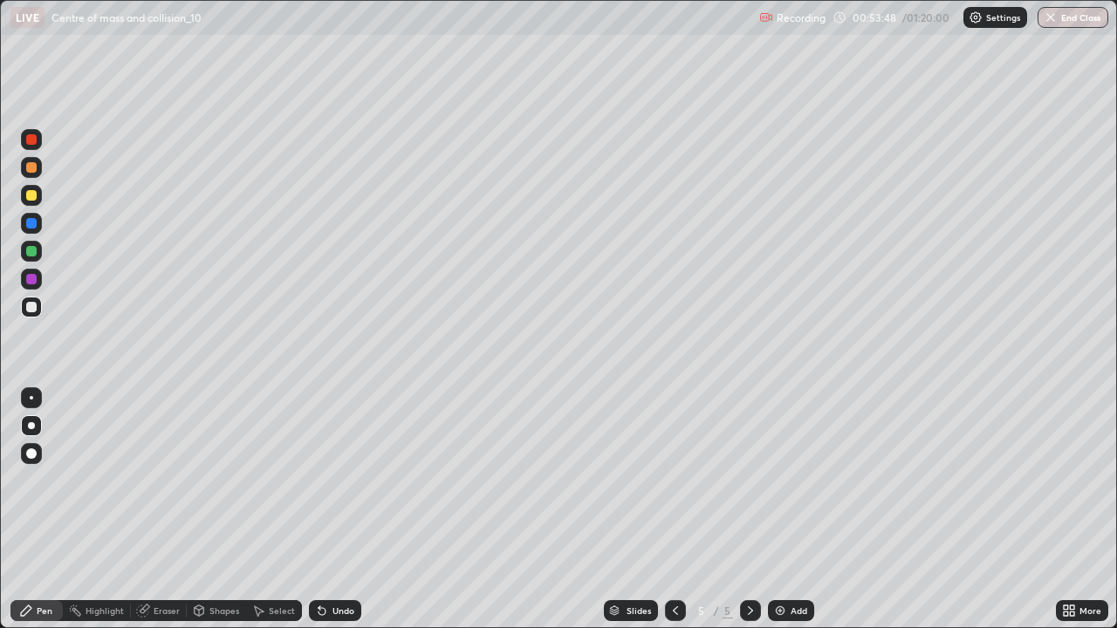
click at [338, 510] on div "Undo" at bounding box center [343, 610] width 22 height 9
click at [222, 510] on div "Shapes" at bounding box center [224, 610] width 30 height 9
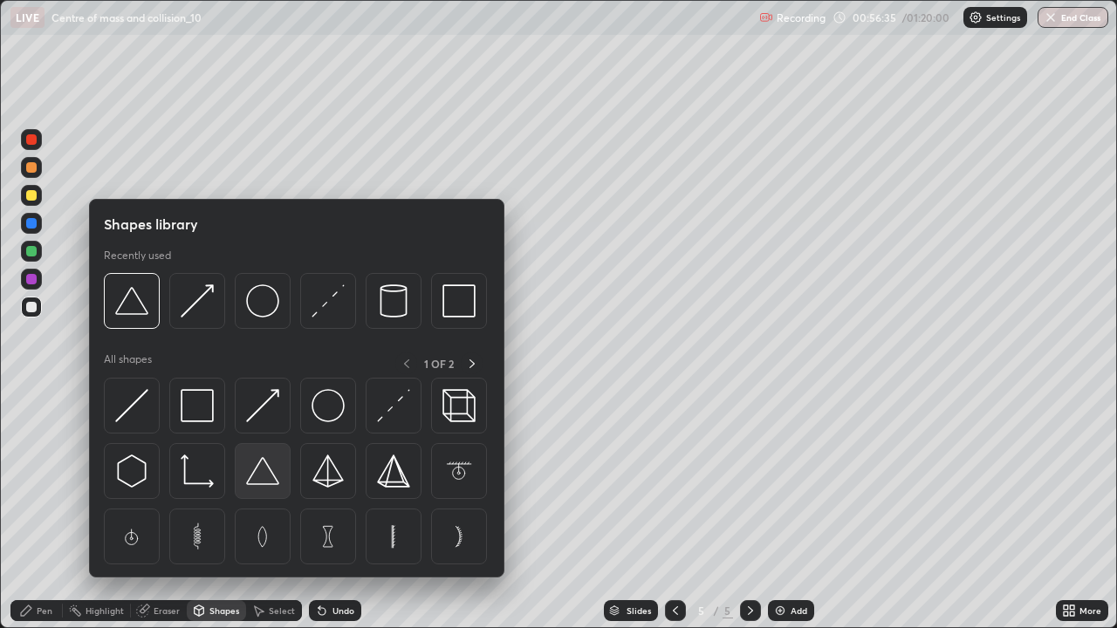
click at [266, 472] on img at bounding box center [262, 471] width 33 height 33
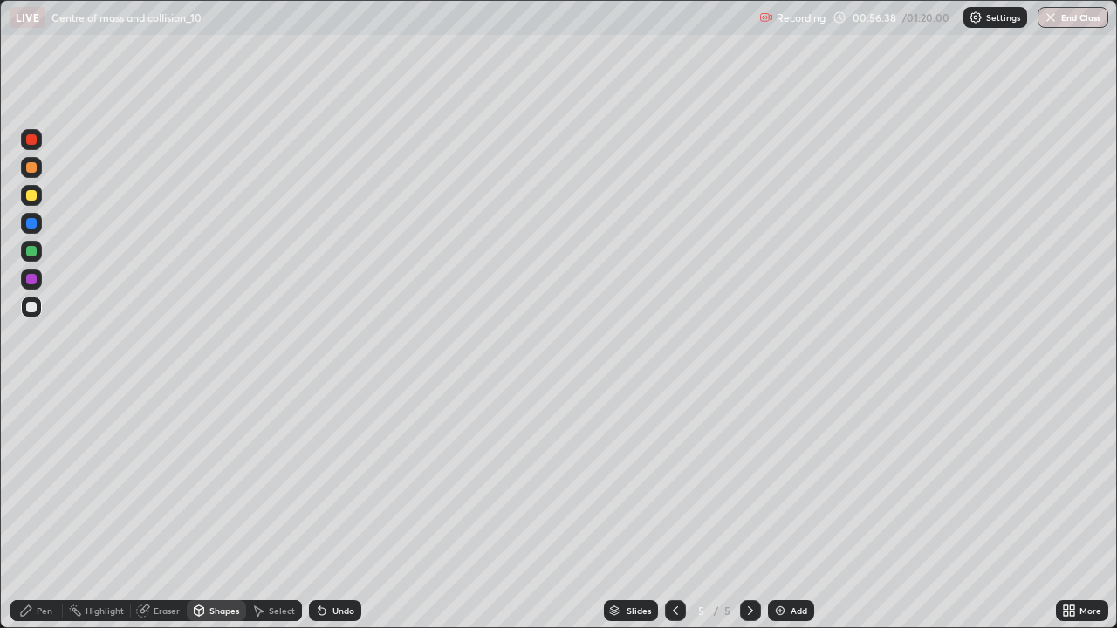
click at [225, 510] on div "Shapes" at bounding box center [224, 610] width 30 height 9
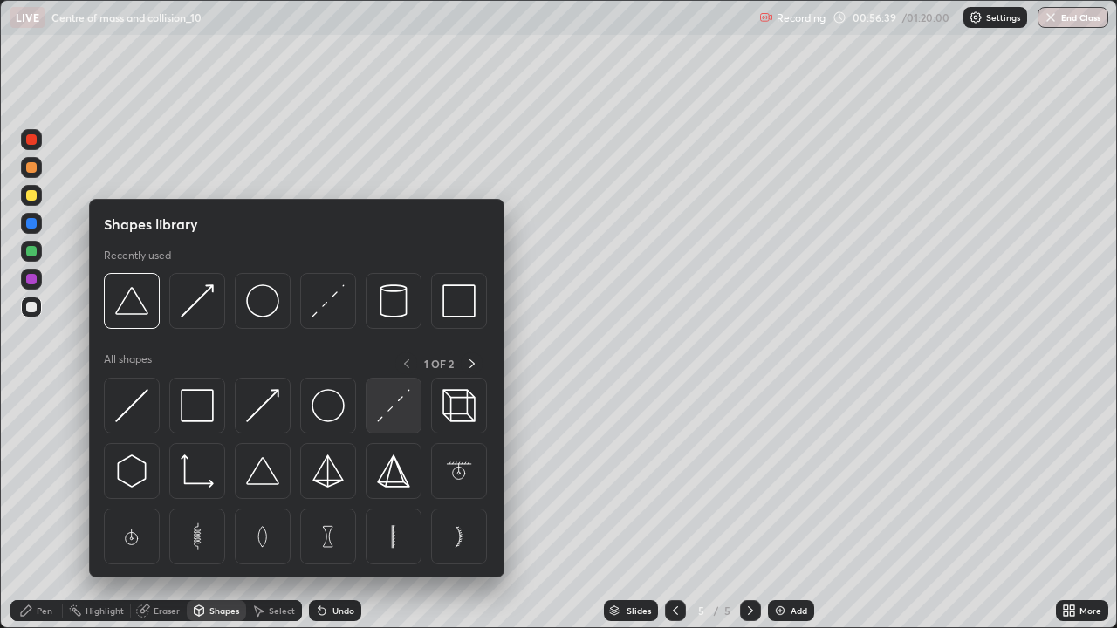
click at [392, 408] on img at bounding box center [393, 405] width 33 height 33
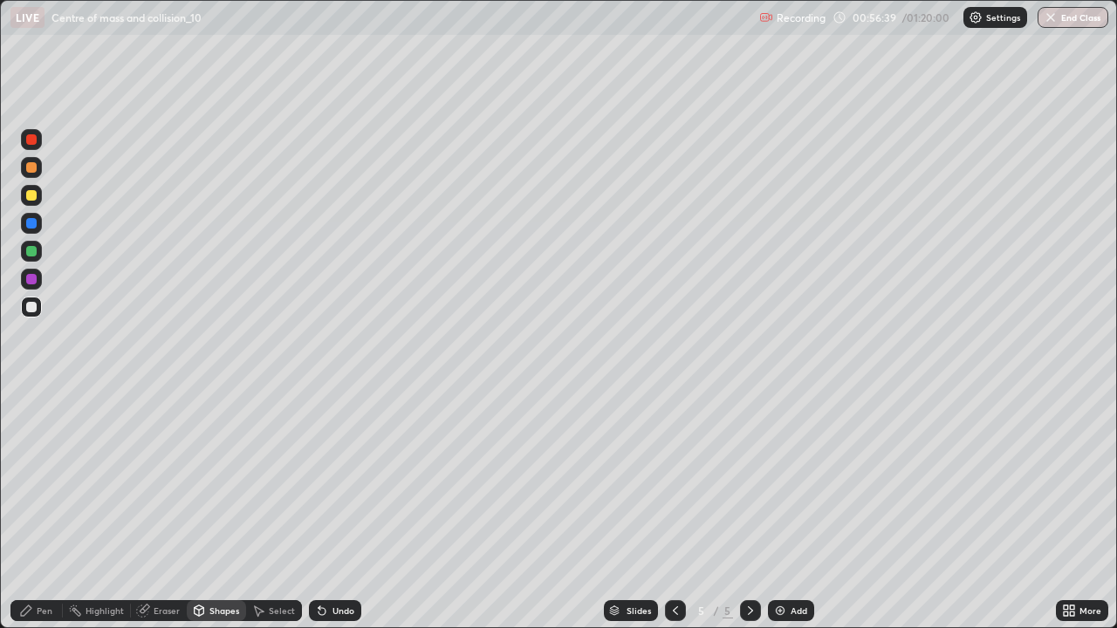
click at [31, 247] on div at bounding box center [31, 251] width 10 height 10
click at [37, 510] on div "Pen" at bounding box center [45, 610] width 16 height 9
click at [31, 200] on div at bounding box center [31, 195] width 10 height 10
click at [34, 303] on div at bounding box center [31, 307] width 10 height 10
click at [33, 251] on div at bounding box center [31, 251] width 10 height 10
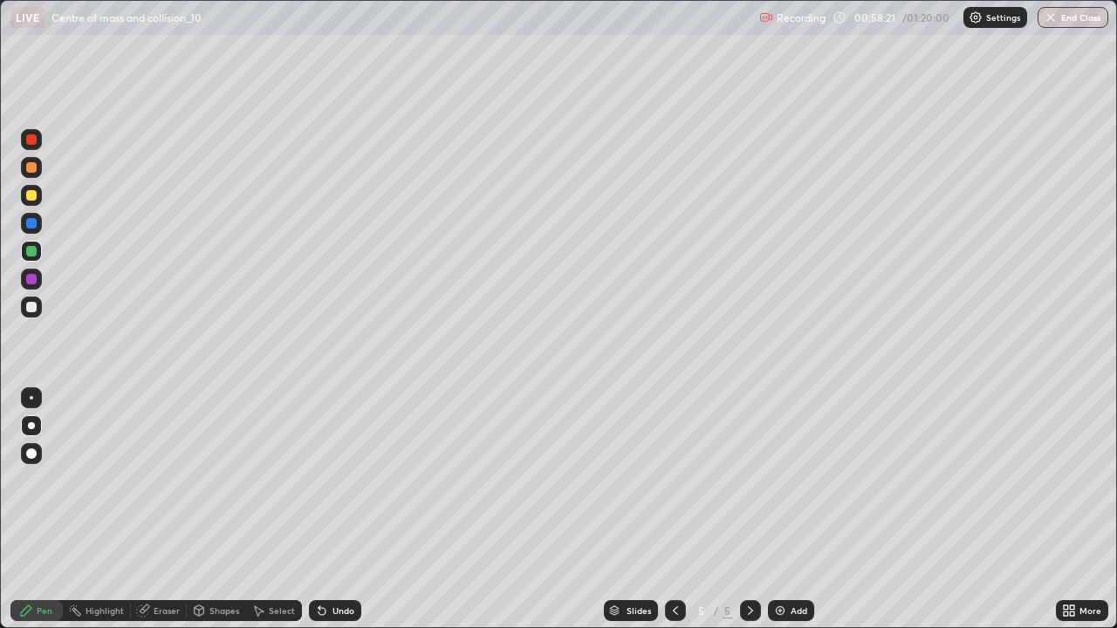
click at [273, 510] on div "Select" at bounding box center [282, 610] width 26 height 9
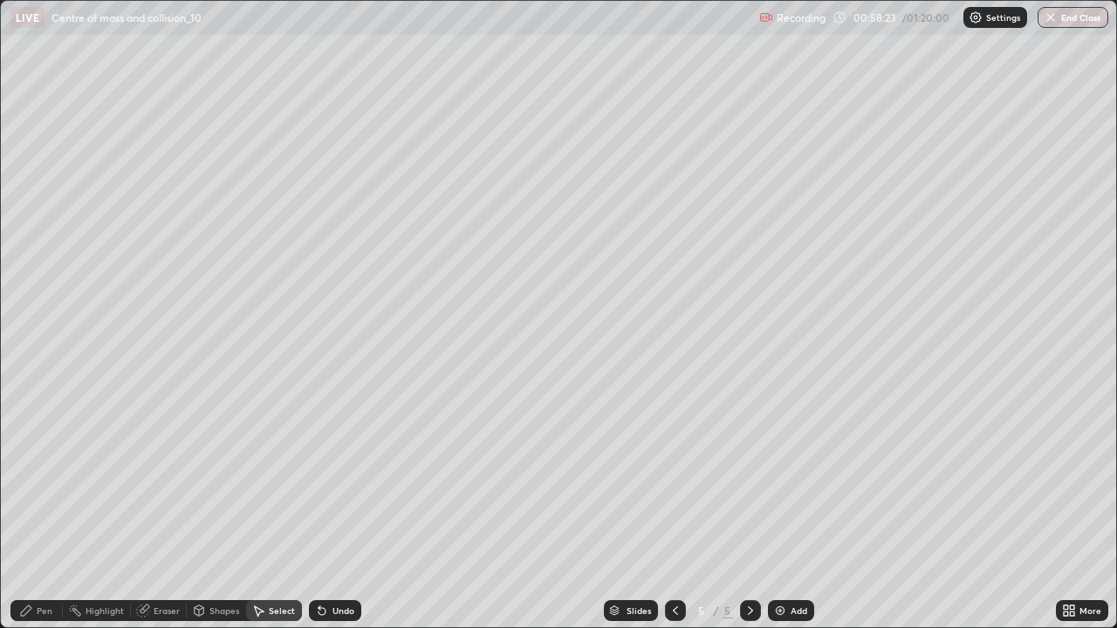
click at [218, 510] on div "Shapes" at bounding box center [224, 610] width 30 height 9
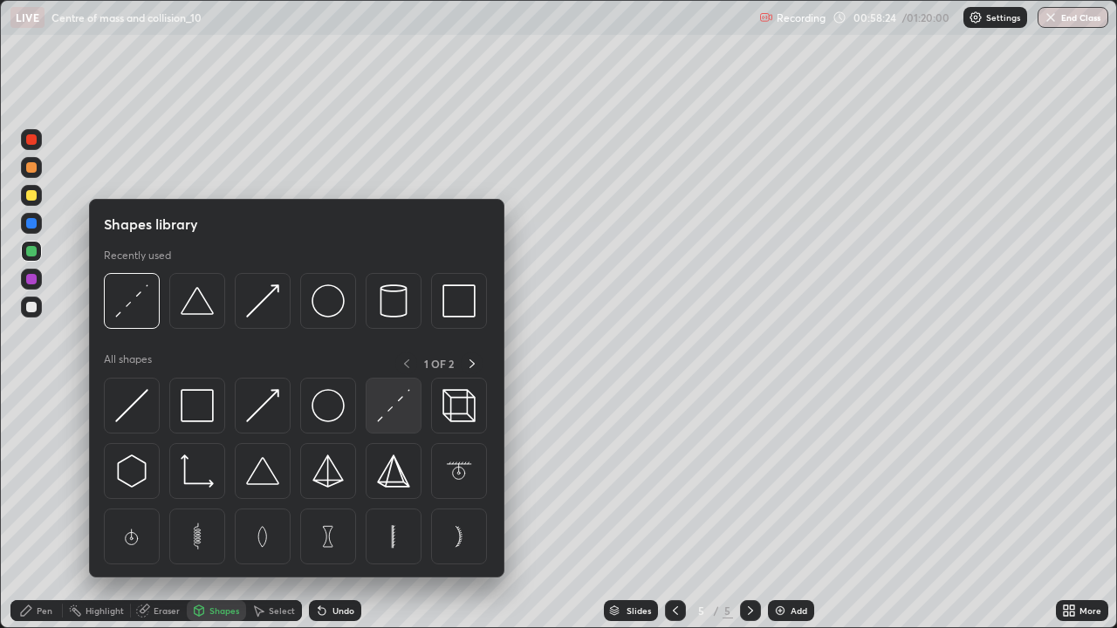
click at [391, 405] on img at bounding box center [393, 405] width 33 height 33
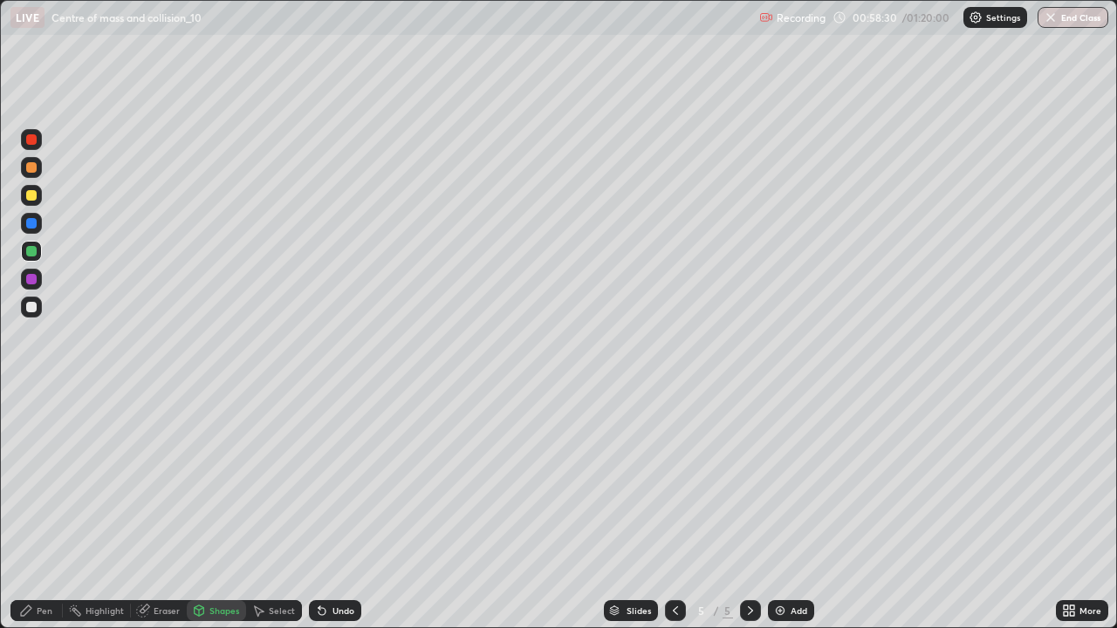
click at [34, 510] on div "Pen" at bounding box center [36, 610] width 52 height 21
click at [328, 510] on div "Undo" at bounding box center [335, 610] width 52 height 21
click at [26, 306] on div at bounding box center [31, 307] width 10 height 10
click at [29, 252] on div at bounding box center [31, 251] width 10 height 10
click at [33, 304] on div at bounding box center [31, 307] width 10 height 10
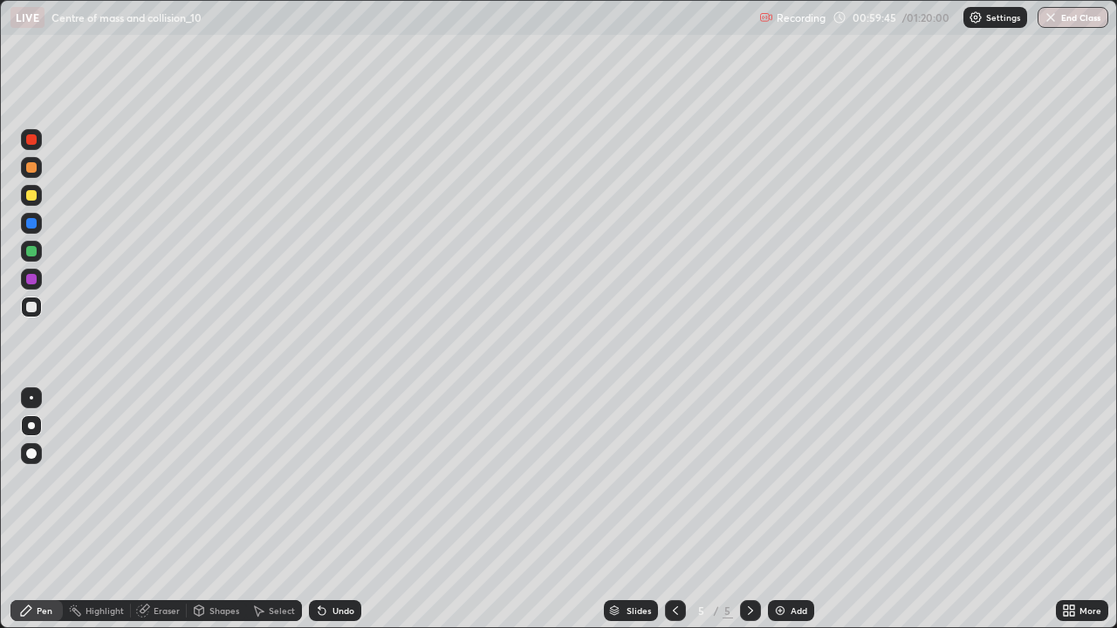
click at [32, 142] on div at bounding box center [31, 139] width 10 height 10
click at [216, 510] on div "Shapes" at bounding box center [224, 610] width 30 height 9
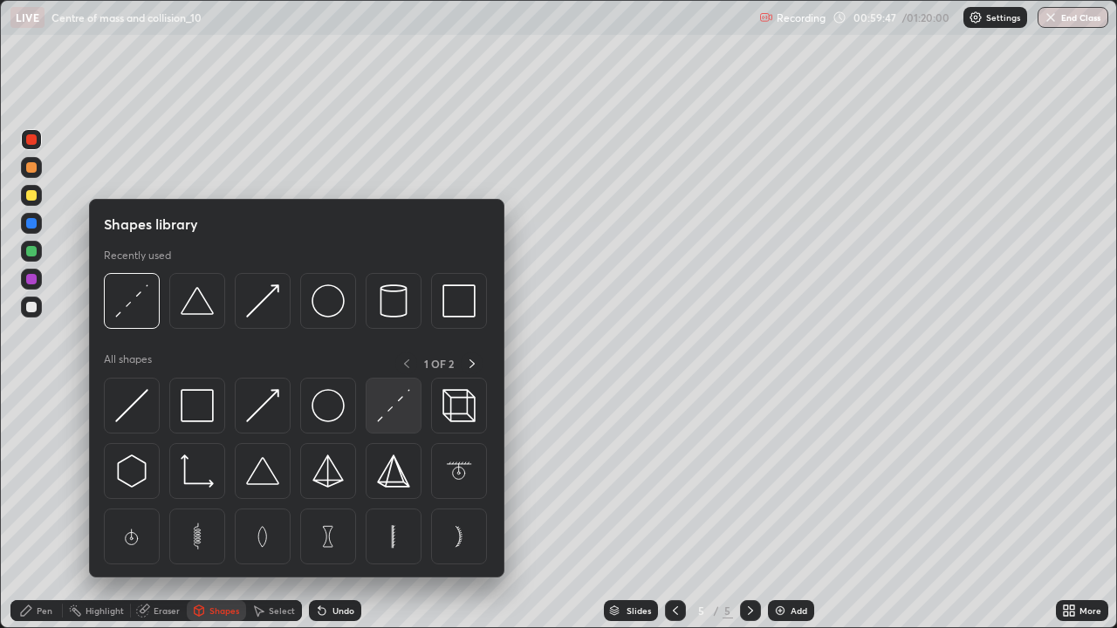
click at [386, 404] on img at bounding box center [393, 405] width 33 height 33
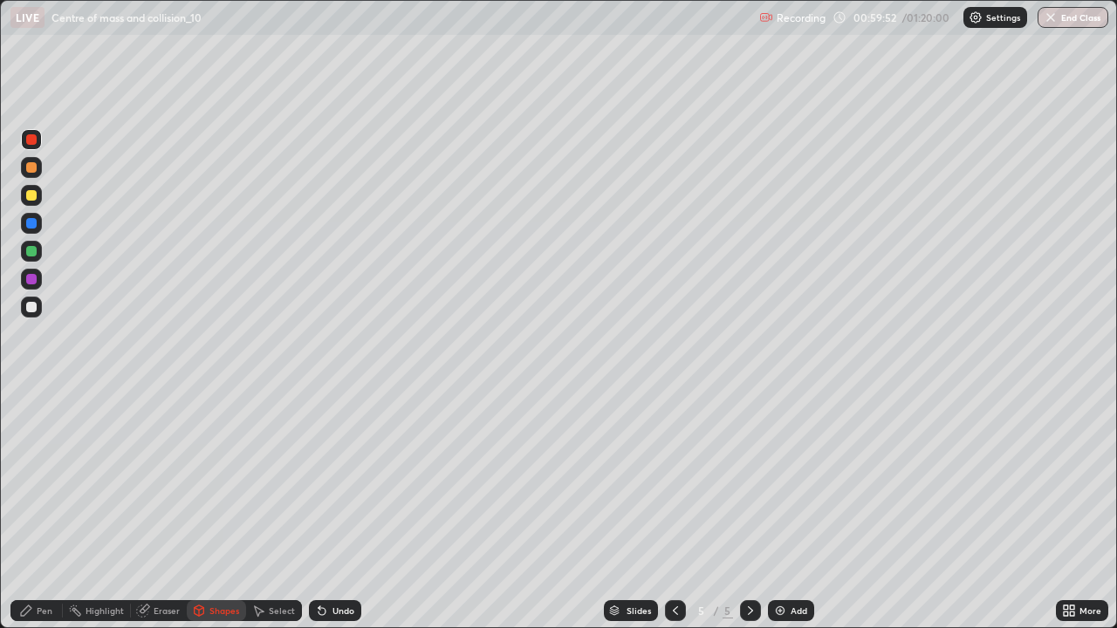
click at [45, 510] on div "Pen" at bounding box center [36, 610] width 52 height 21
click at [27, 308] on div at bounding box center [31, 307] width 10 height 10
click at [227, 510] on div "Shapes" at bounding box center [224, 610] width 30 height 9
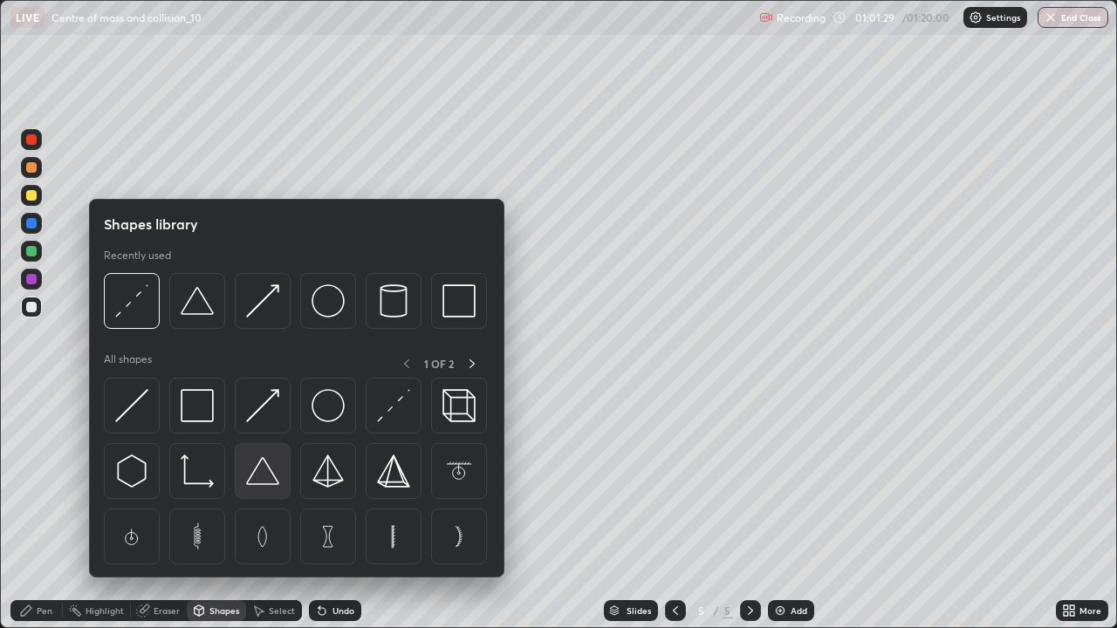
click at [270, 472] on img at bounding box center [262, 471] width 33 height 33
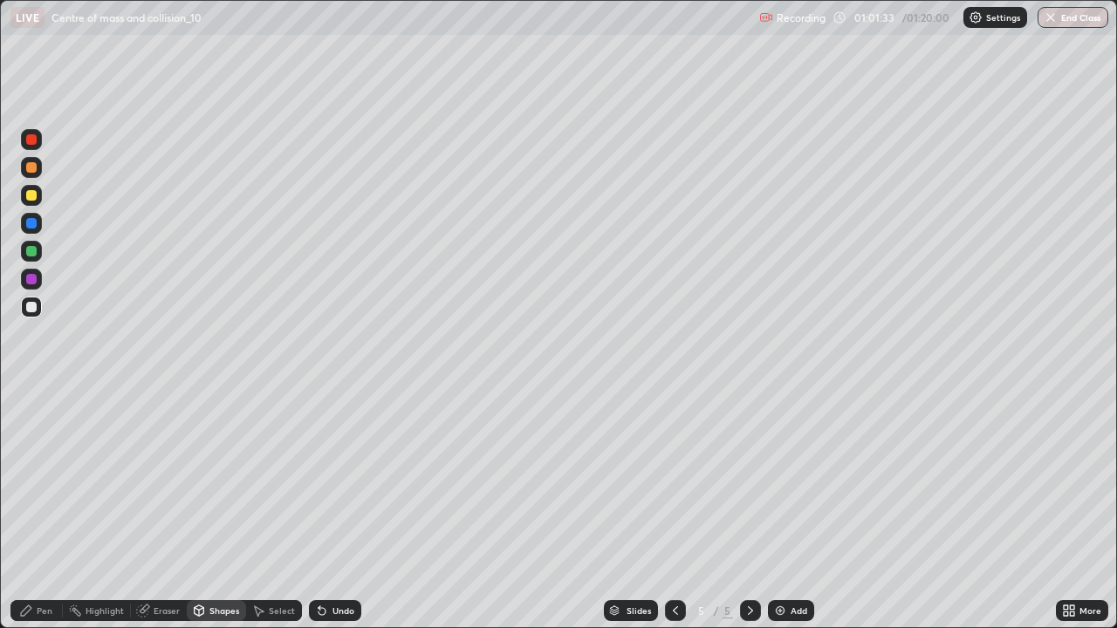
click at [210, 510] on div "Shapes" at bounding box center [224, 610] width 30 height 9
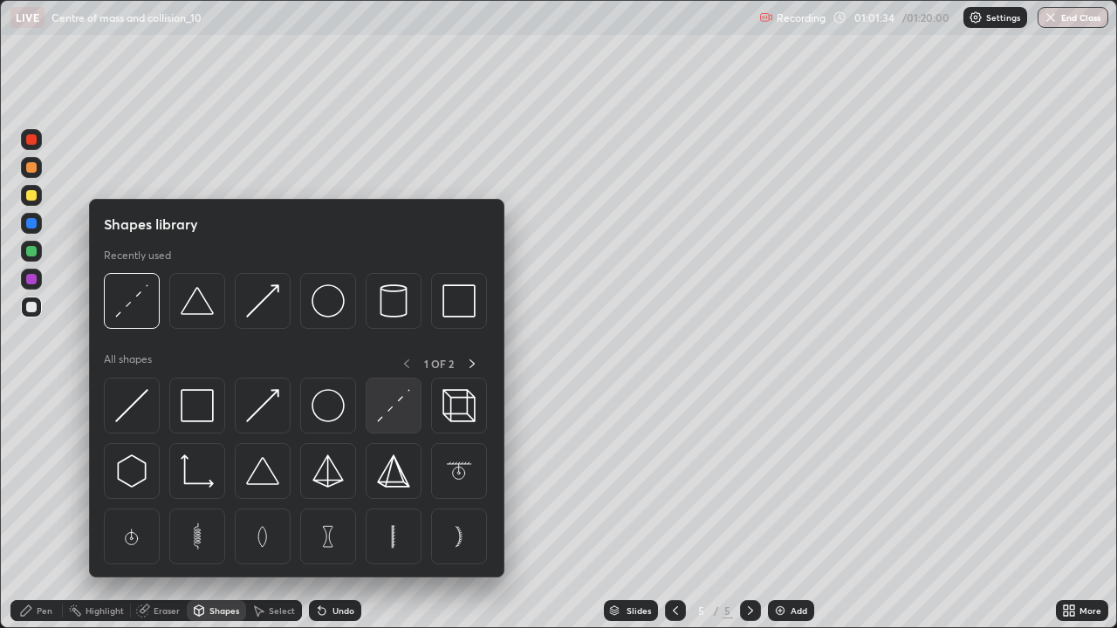
click at [389, 404] on img at bounding box center [393, 405] width 33 height 33
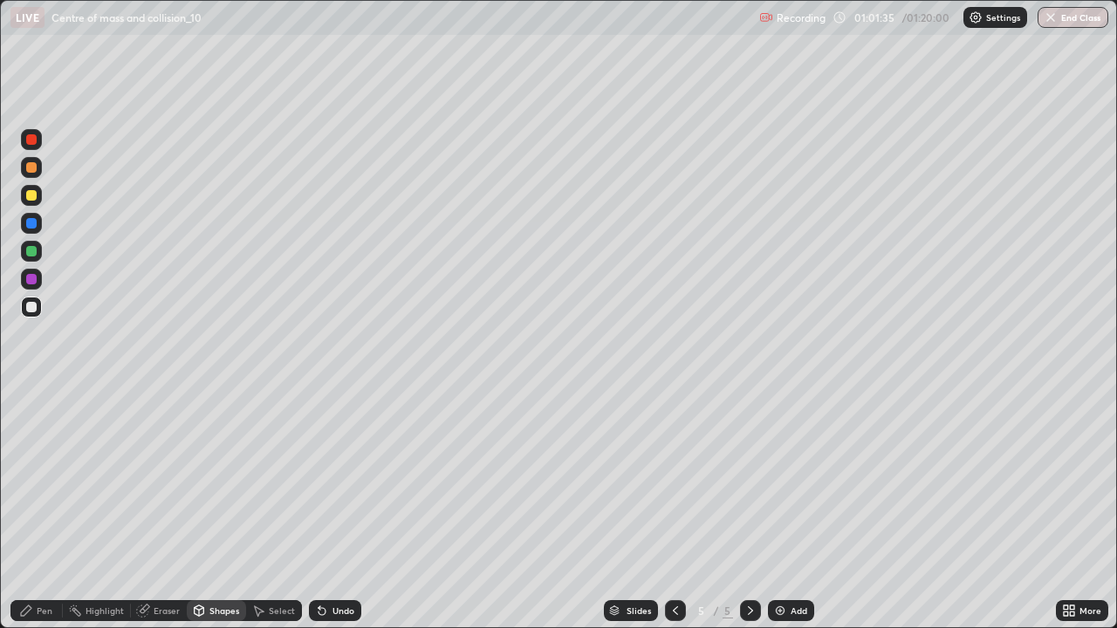
click at [31, 138] on div at bounding box center [31, 139] width 10 height 10
click at [45, 510] on div "Pen" at bounding box center [45, 610] width 16 height 9
click at [29, 194] on div at bounding box center [31, 195] width 10 height 10
click at [791, 510] on div "Add" at bounding box center [799, 610] width 17 height 9
click at [35, 195] on div at bounding box center [31, 195] width 10 height 10
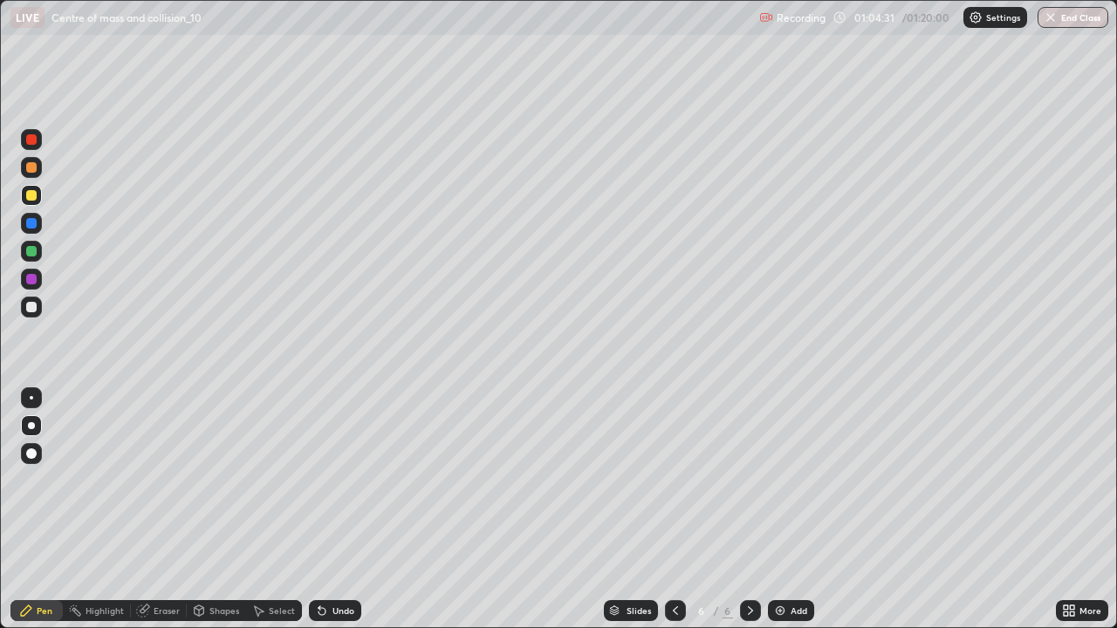
click at [221, 510] on div "Shapes" at bounding box center [224, 610] width 30 height 9
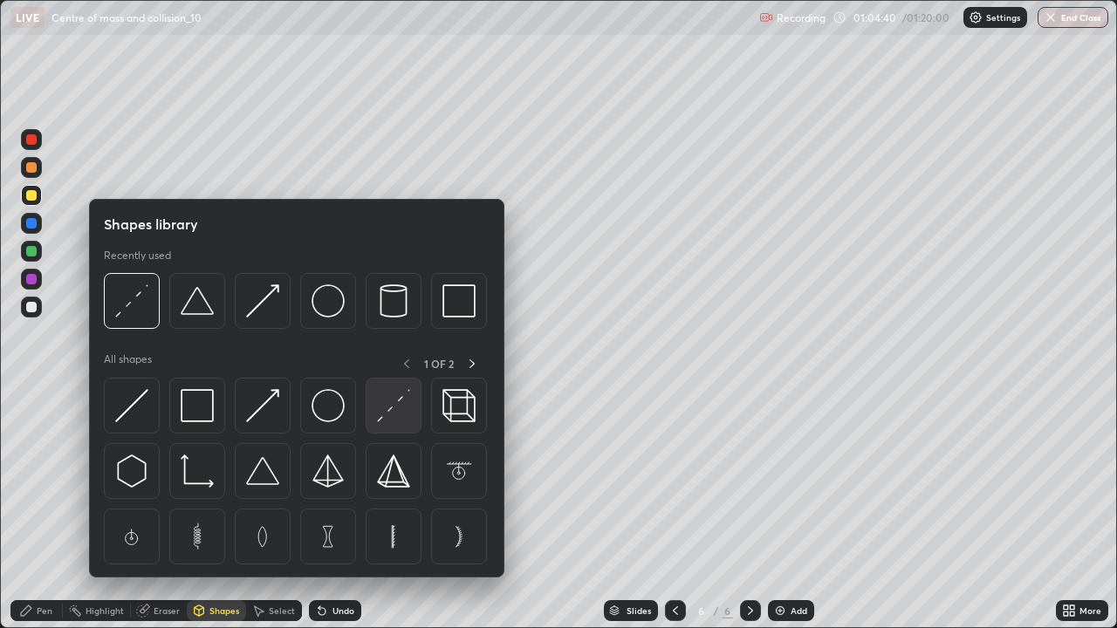
click at [392, 407] on img at bounding box center [393, 405] width 33 height 33
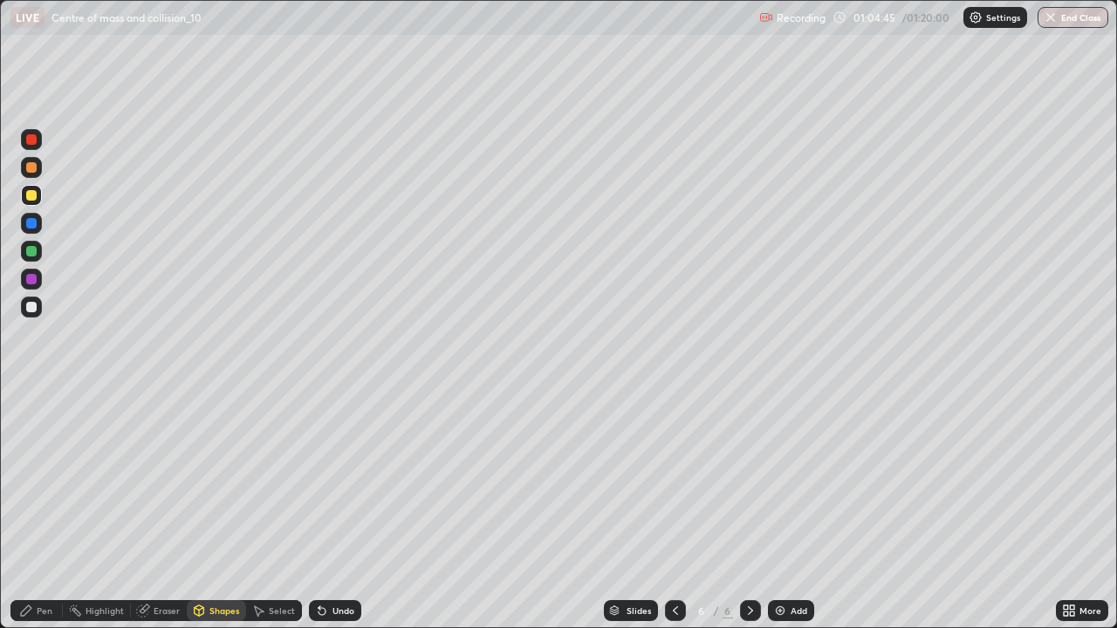
click at [36, 510] on div "Pen" at bounding box center [36, 610] width 52 height 21
click at [31, 140] on div at bounding box center [31, 139] width 10 height 10
click at [26, 251] on div at bounding box center [31, 251] width 10 height 10
click at [31, 195] on div at bounding box center [31, 195] width 10 height 10
click at [32, 168] on div at bounding box center [31, 167] width 10 height 10
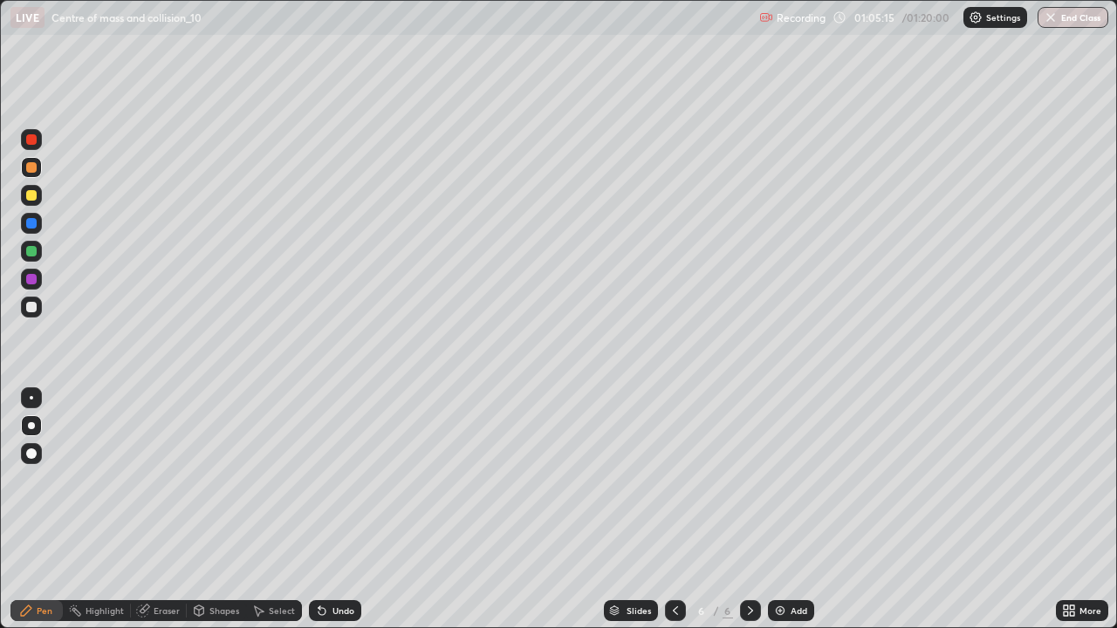
click at [32, 138] on div at bounding box center [31, 139] width 10 height 10
click at [224, 510] on div "Shapes" at bounding box center [224, 610] width 30 height 9
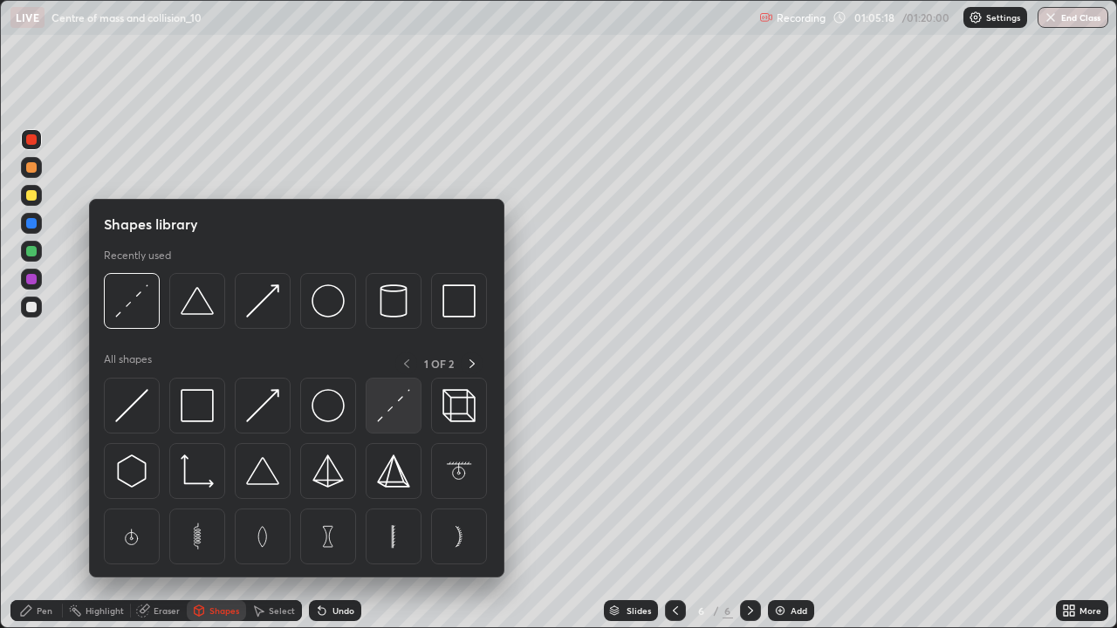
click at [394, 404] on img at bounding box center [393, 405] width 33 height 33
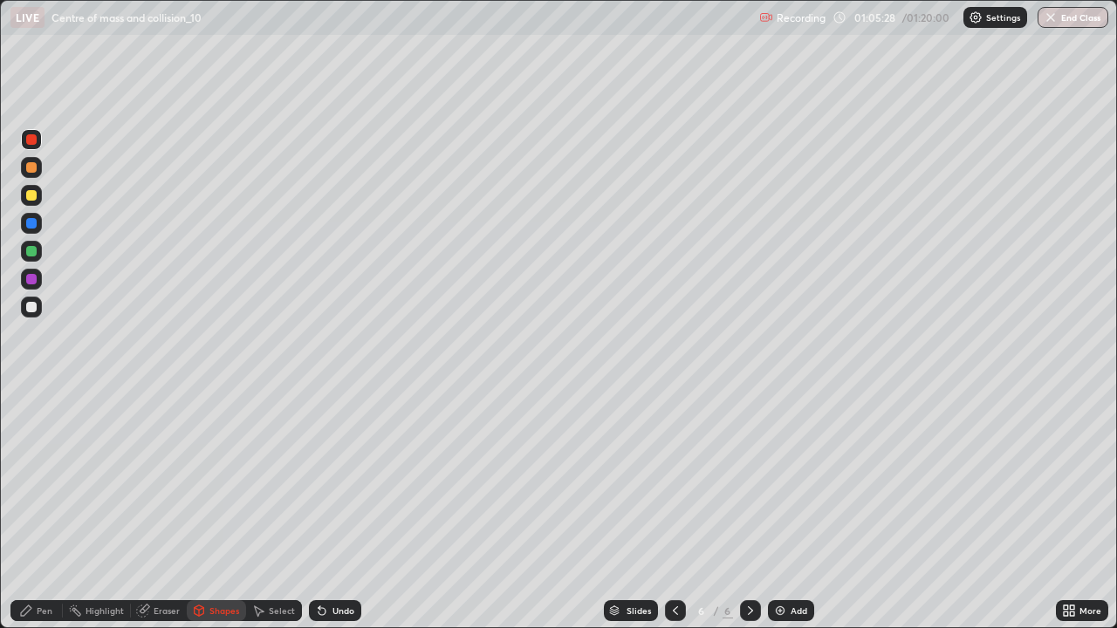
click at [38, 510] on div "Pen" at bounding box center [36, 610] width 52 height 21
click at [29, 304] on div at bounding box center [31, 307] width 10 height 10
click at [795, 510] on div "Add" at bounding box center [791, 610] width 46 height 21
click at [36, 195] on div at bounding box center [31, 195] width 10 height 10
click at [216, 510] on div "Shapes" at bounding box center [224, 610] width 30 height 9
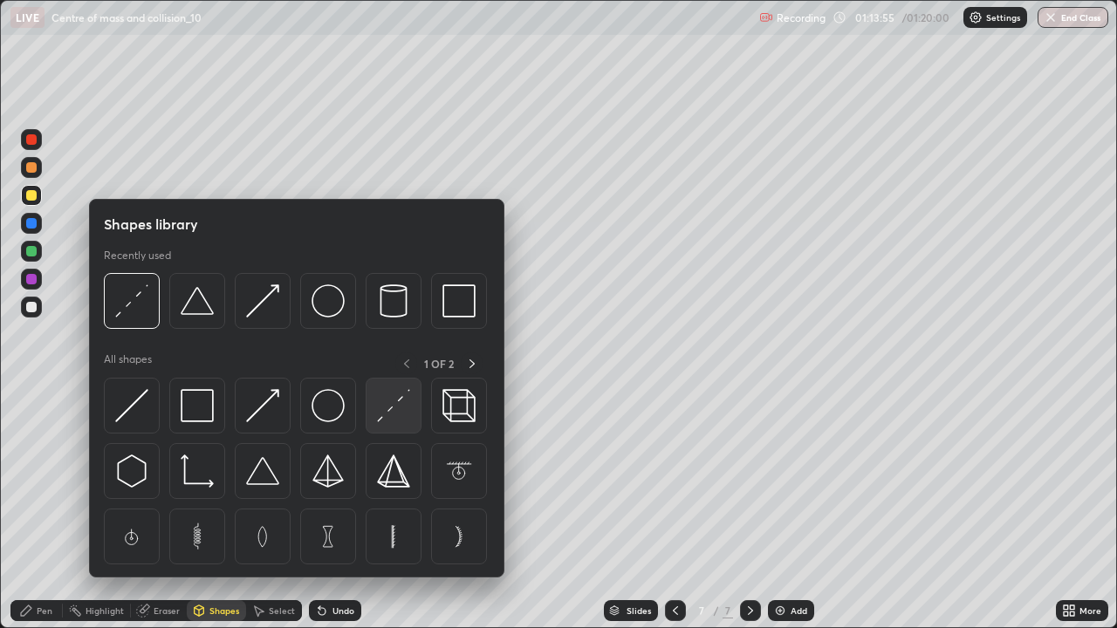
click at [396, 413] on img at bounding box center [393, 405] width 33 height 33
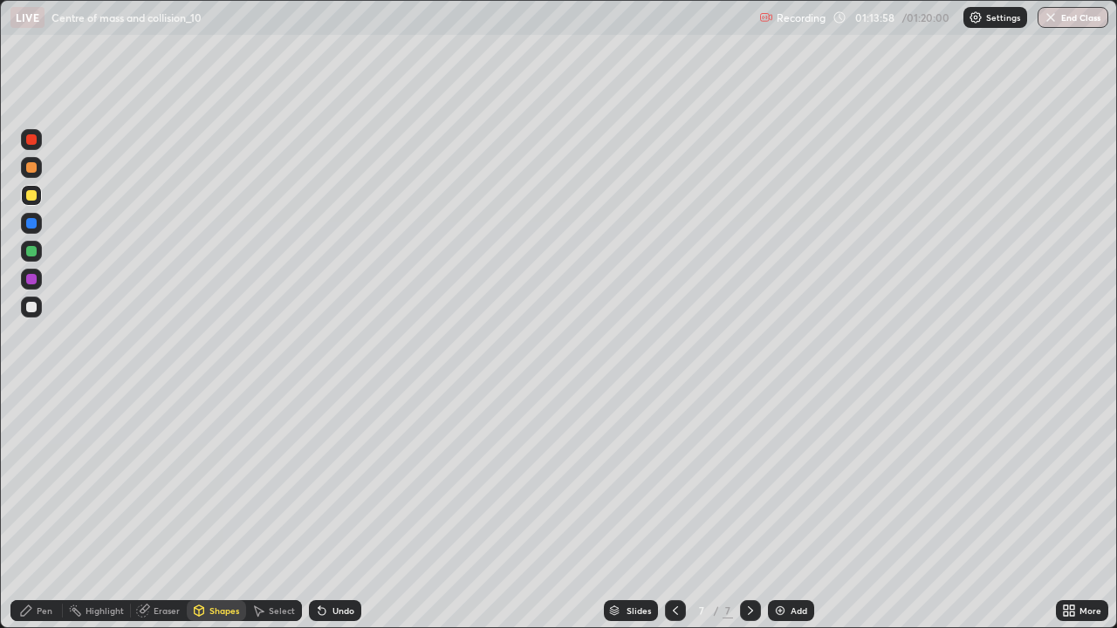
click at [48, 510] on div "Pen" at bounding box center [45, 610] width 16 height 9
click at [33, 306] on div at bounding box center [31, 307] width 10 height 10
click at [35, 168] on div at bounding box center [31, 167] width 10 height 10
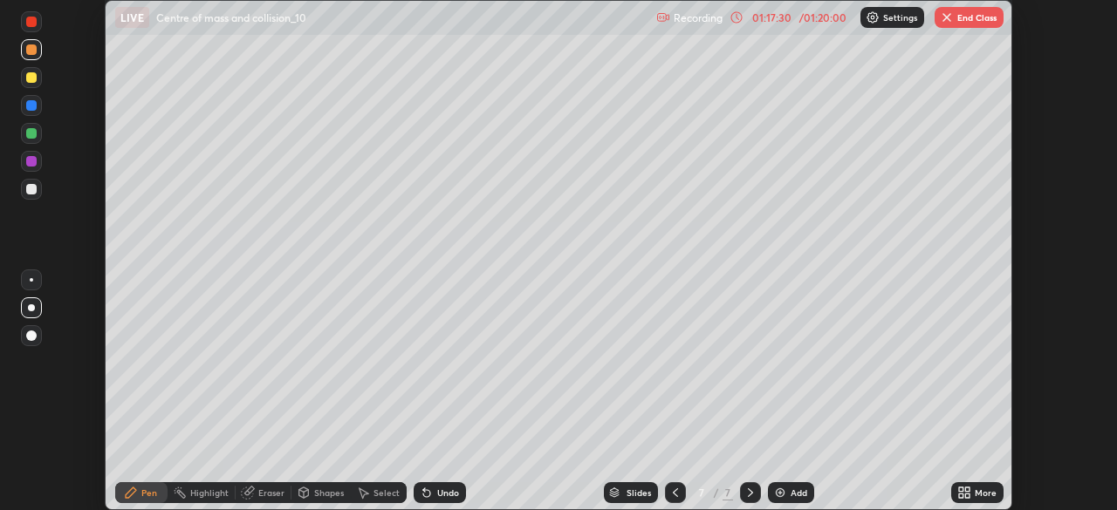
scroll to position [86746, 86140]
